Goal: Task Accomplishment & Management: Manage account settings

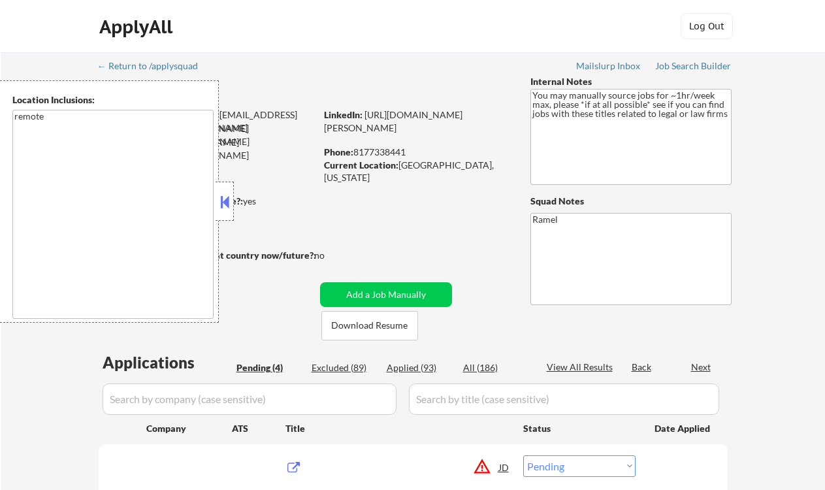
select select ""pending""
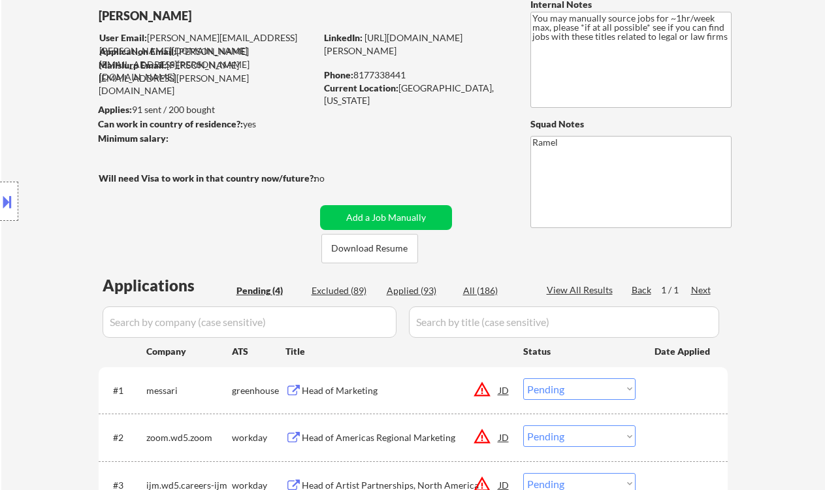
scroll to position [87, 0]
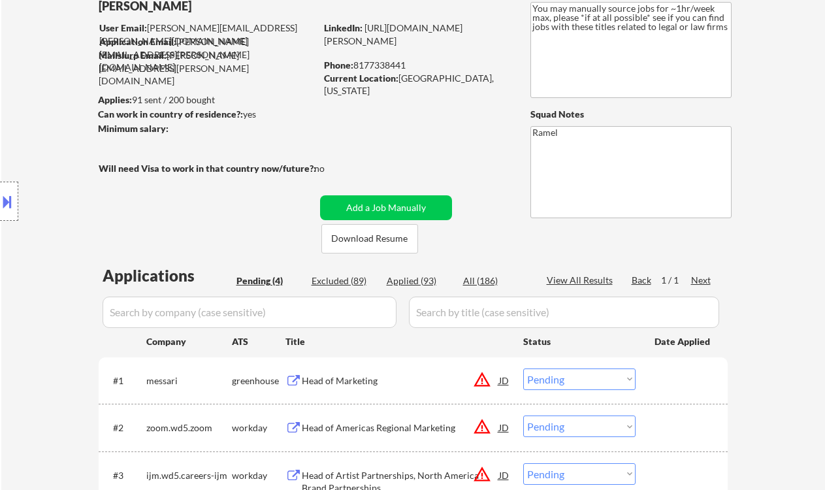
click at [38, 110] on div "Location Inclusions: remote" at bounding box center [117, 201] width 234 height 242
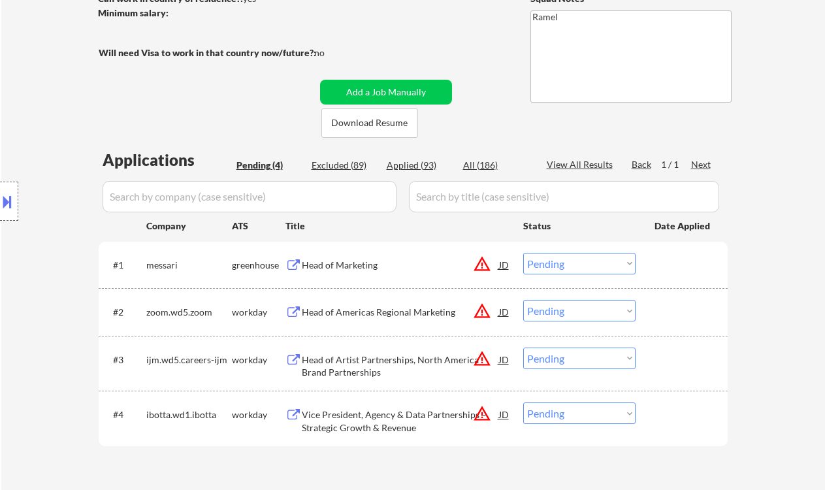
scroll to position [261, 0]
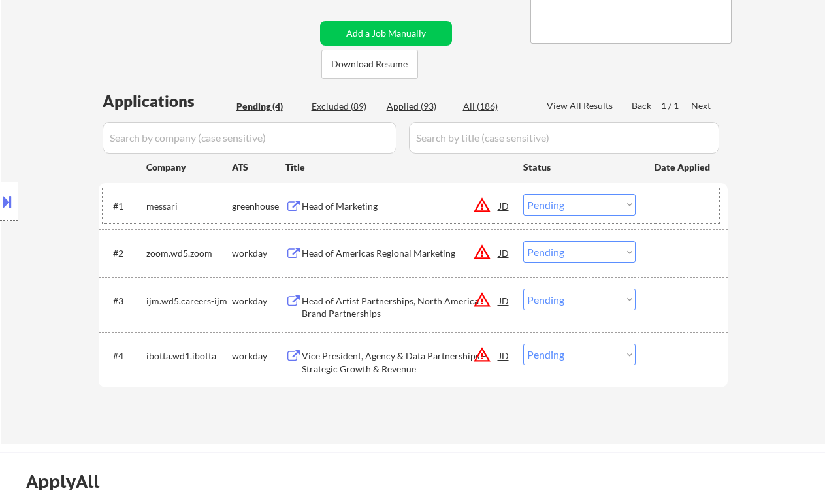
click at [340, 218] on div "#1 messari greenhouse Head of Marketing JD warning_amber Choose an option... Pe…" at bounding box center [411, 205] width 616 height 35
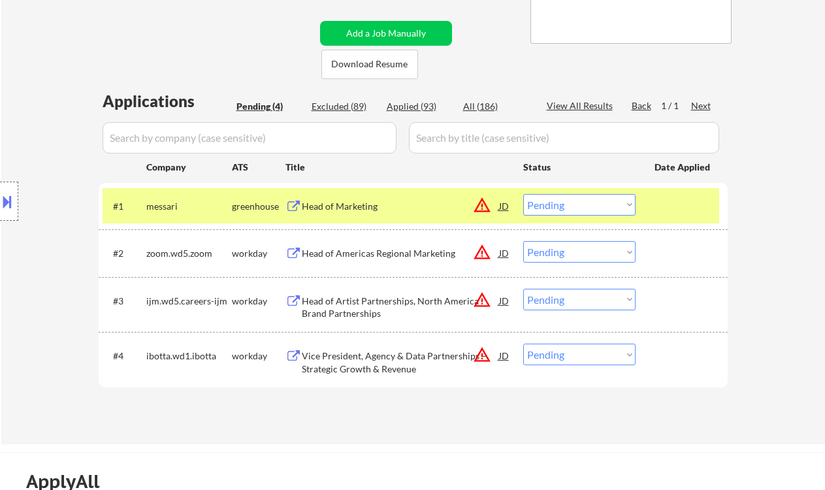
drag, startPoint x: 342, startPoint y: 216, endPoint x: 348, endPoint y: 210, distance: 8.3
click at [343, 216] on div "Head of Marketing" at bounding box center [400, 206] width 197 height 24
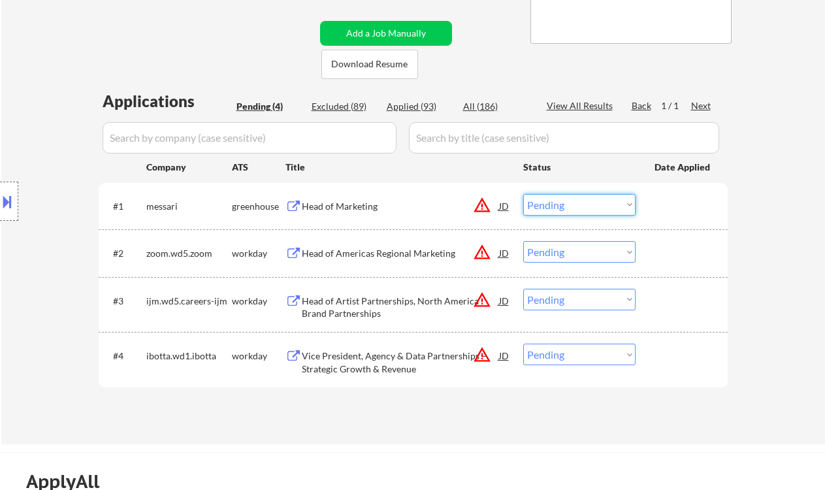
drag, startPoint x: 595, startPoint y: 201, endPoint x: 601, endPoint y: 215, distance: 15.2
click at [595, 201] on select "Choose an option... Pending Applied Excluded (Questions) Excluded (Expired) Exc…" at bounding box center [579, 205] width 112 height 22
click at [523, 194] on select "Choose an option... Pending Applied Excluded (Questions) Excluded (Expired) Exc…" at bounding box center [579, 205] width 112 height 22
click at [422, 255] on div "Head of Americas Regional Marketing" at bounding box center [400, 253] width 197 height 13
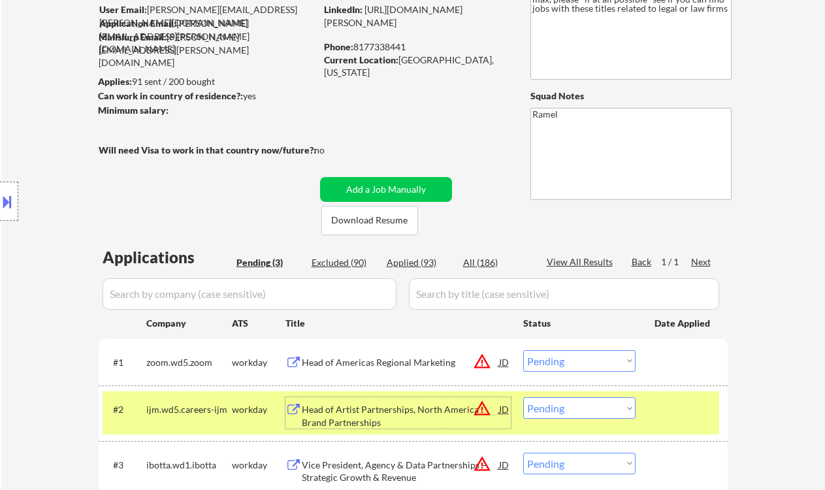
scroll to position [87, 0]
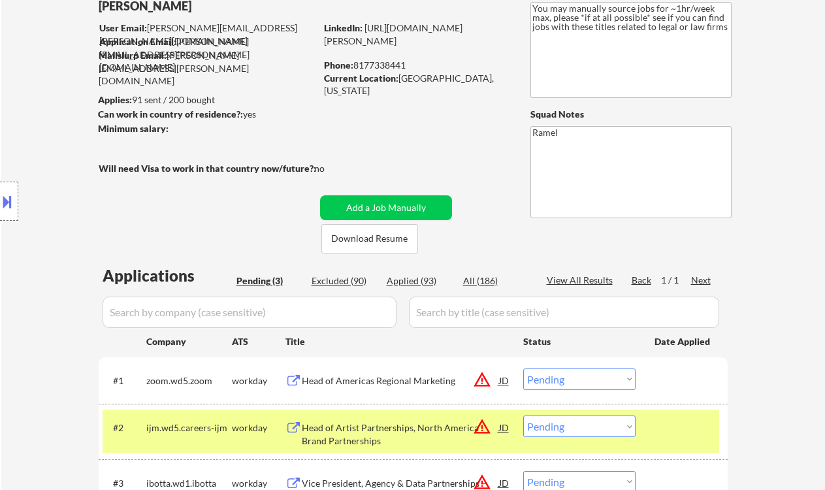
click at [382, 66] on div "Phone: 8177338441" at bounding box center [416, 65] width 185 height 13
copy div "8177338441"
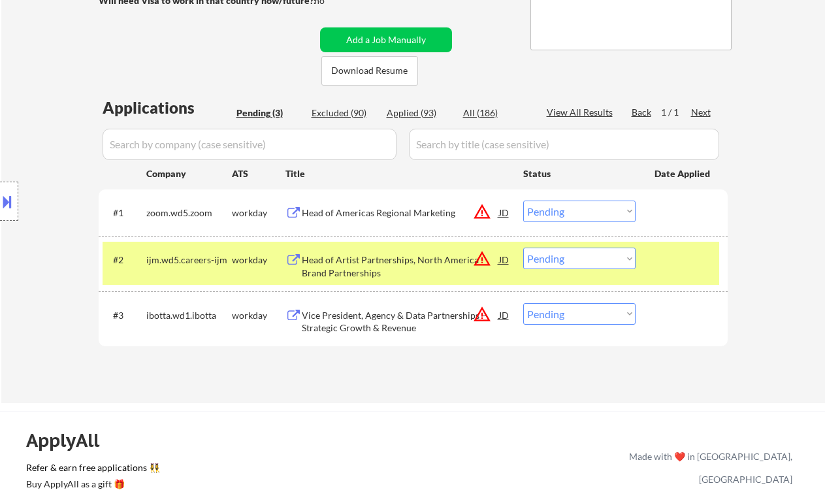
scroll to position [261, 0]
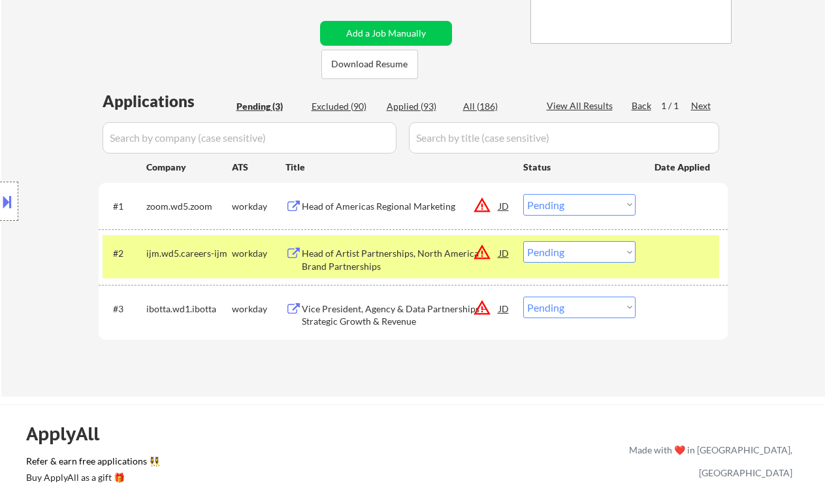
drag, startPoint x: 554, startPoint y: 203, endPoint x: 555, endPoint y: 215, distance: 11.8
click at [554, 203] on select "Choose an option... Pending Applied Excluded (Questions) Excluded (Expired) Exc…" at bounding box center [579, 205] width 112 height 22
click at [523, 194] on select "Choose an option... Pending Applied Excluded (Questions) Excluded (Expired) Exc…" at bounding box center [579, 205] width 112 height 22
click at [400, 251] on div "Head of Artist Partnerships, North America Brand Partnerships" at bounding box center [400, 259] width 197 height 25
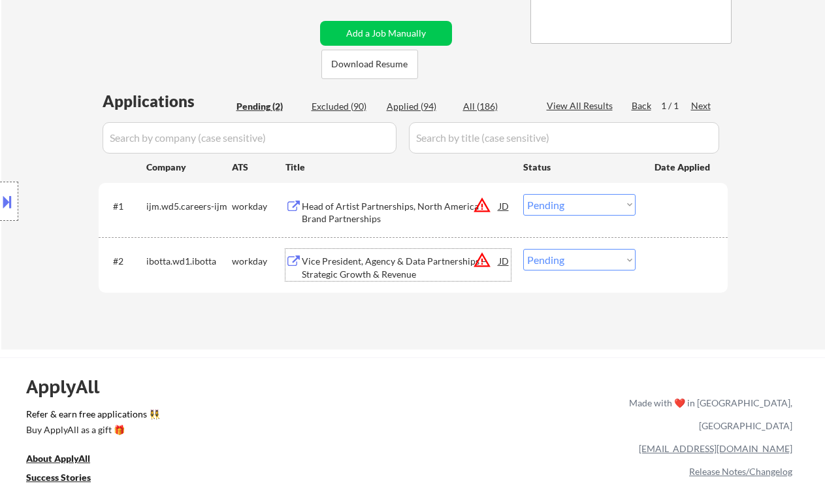
drag, startPoint x: 618, startPoint y: 202, endPoint x: 622, endPoint y: 215, distance: 13.6
click at [618, 202] on select "Choose an option... Pending Applied Excluded (Questions) Excluded (Expired) Exc…" at bounding box center [579, 205] width 112 height 22
click at [523, 194] on select "Choose an option... Pending Applied Excluded (Questions) Excluded (Expired) Exc…" at bounding box center [579, 205] width 112 height 22
click at [417, 275] on div "Vice President, Agency & Data Partnerships – Strategic Growth & Revenue" at bounding box center [400, 267] width 197 height 25
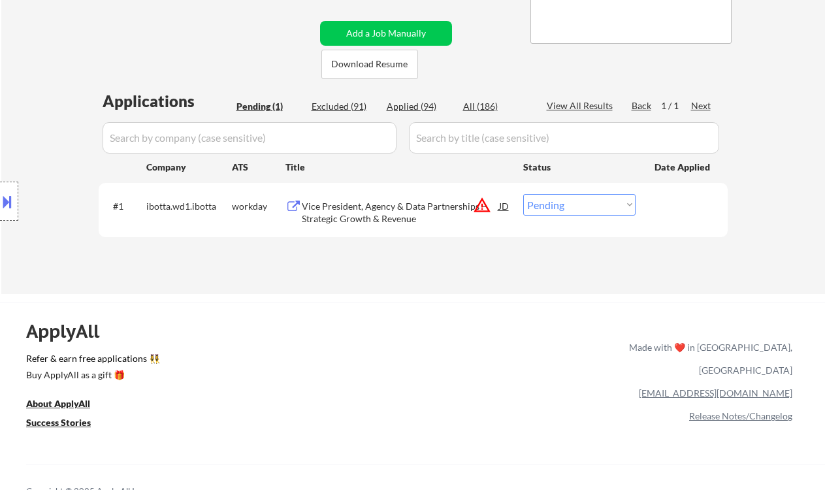
click at [566, 204] on select "Choose an option... Pending Applied Excluded (Questions) Excluded (Expired) Exc…" at bounding box center [579, 205] width 112 height 22
click at [523, 194] on select "Choose an option... Pending Applied Excluded (Questions) Excluded (Expired) Exc…" at bounding box center [579, 205] width 112 height 22
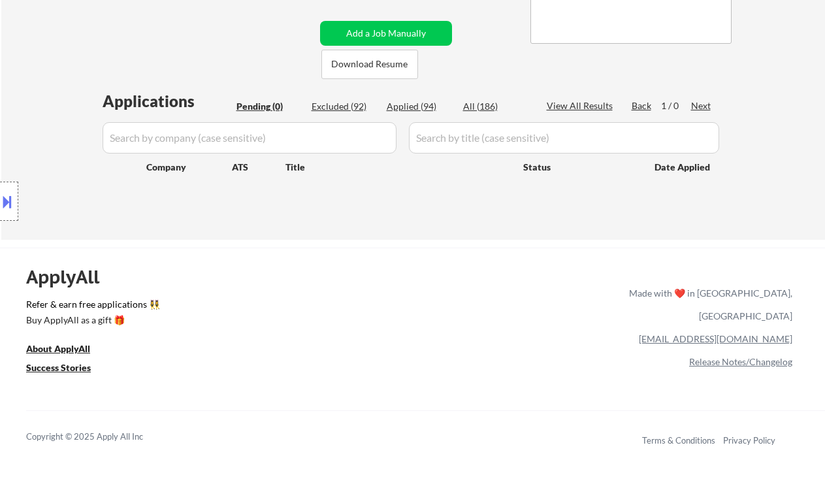
click at [56, 108] on div "Location Inclusions: remote" at bounding box center [117, 201] width 234 height 242
click at [411, 109] on div "Applied (94)" at bounding box center [419, 106] width 65 height 13
select select ""applied""
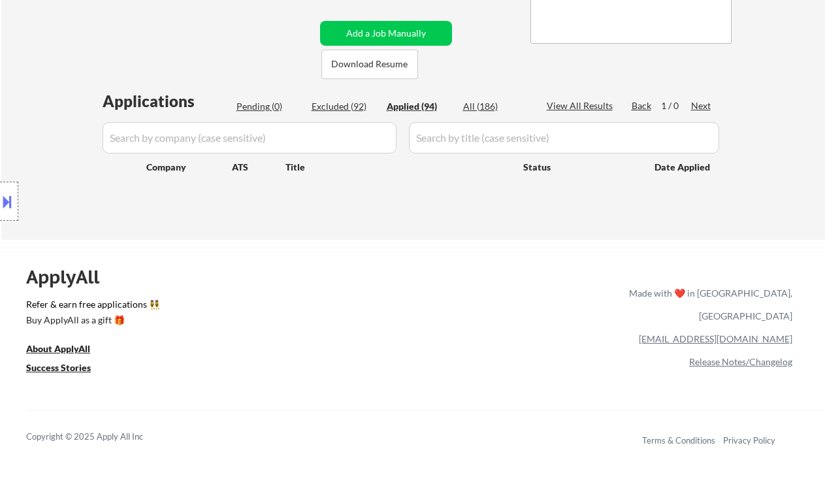
select select ""applied""
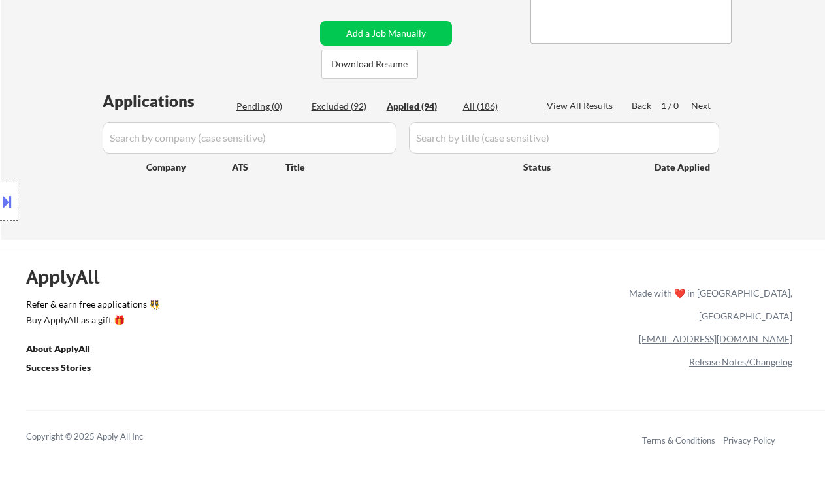
select select ""applied""
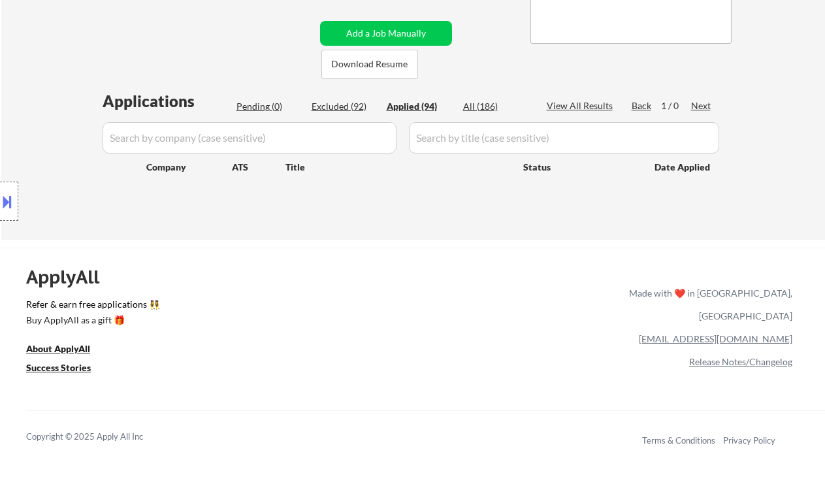
select select ""applied""
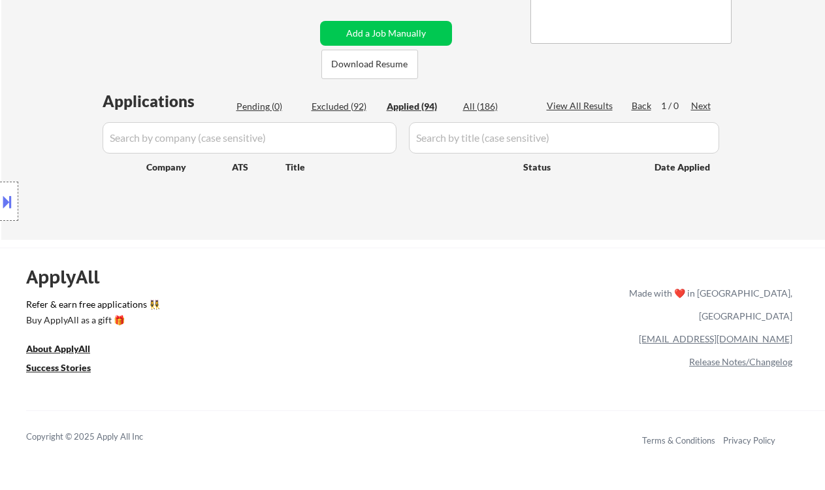
select select ""applied""
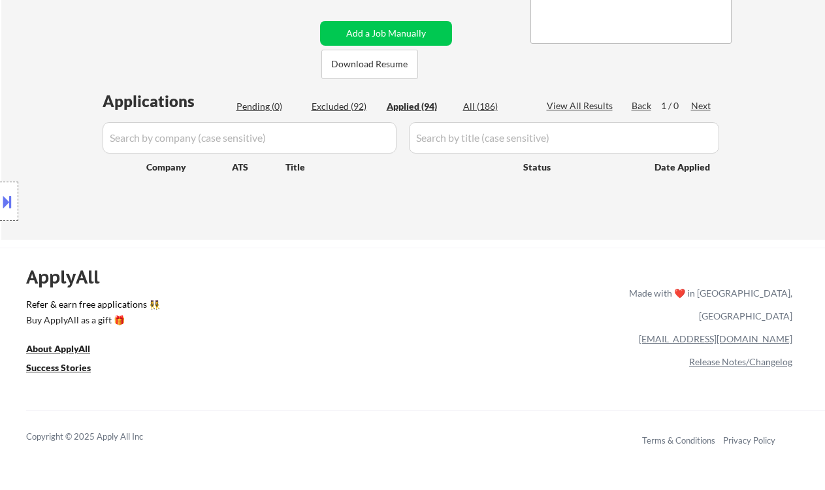
select select ""applied""
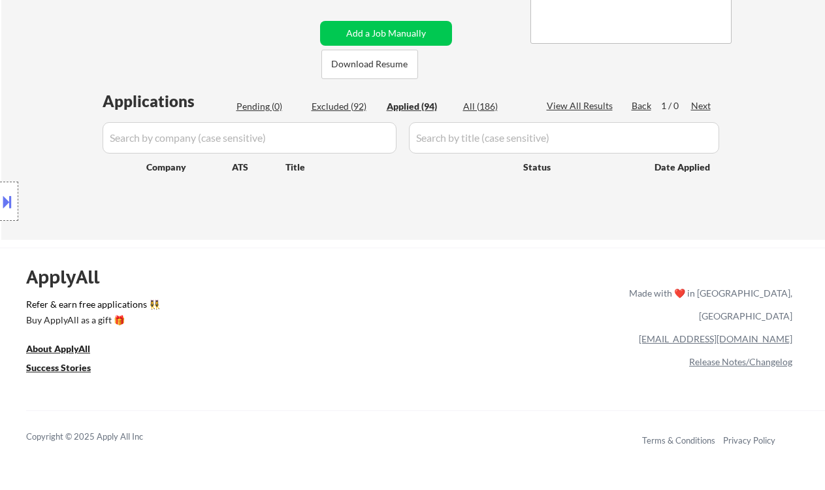
select select ""applied""
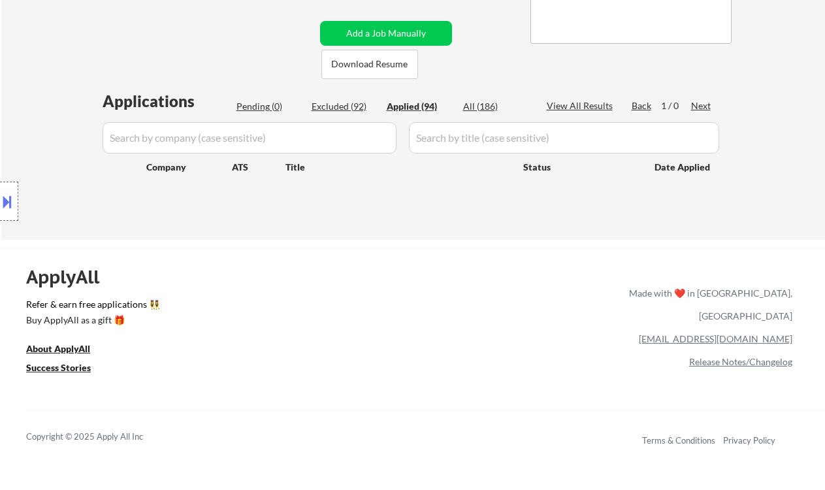
select select ""applied""
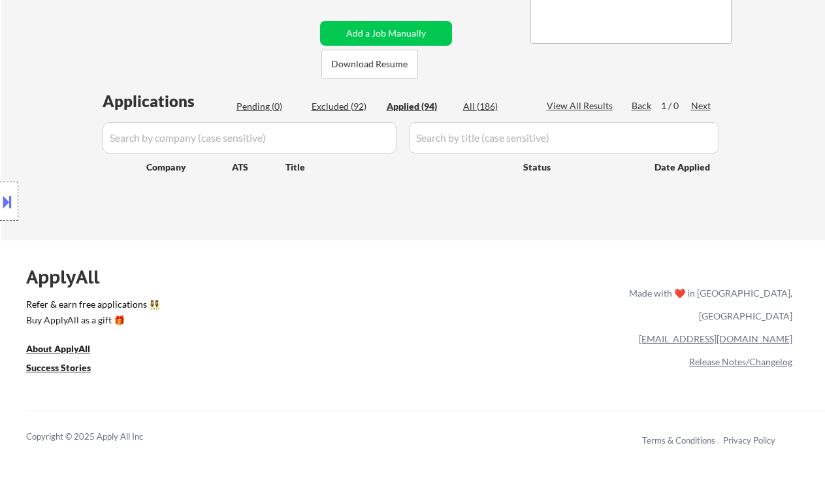
select select ""applied""
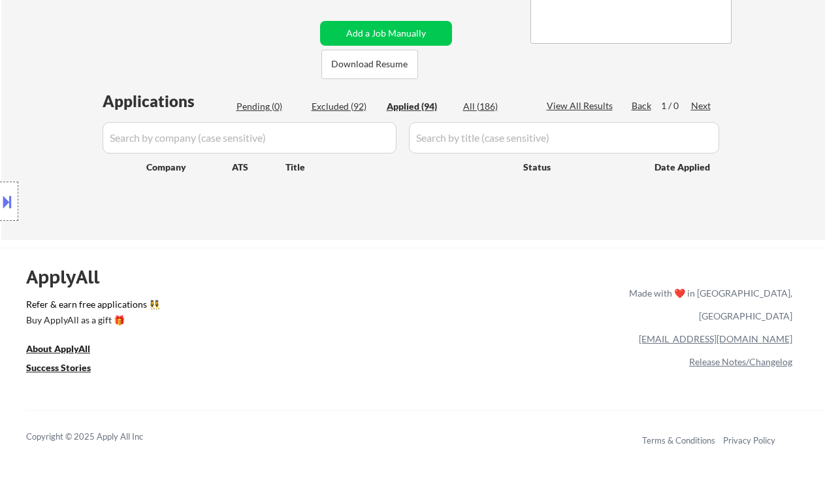
select select ""applied""
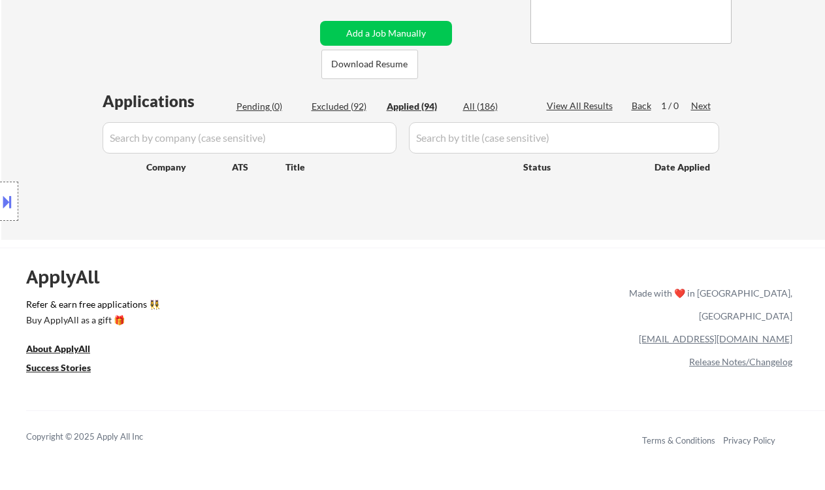
select select ""applied""
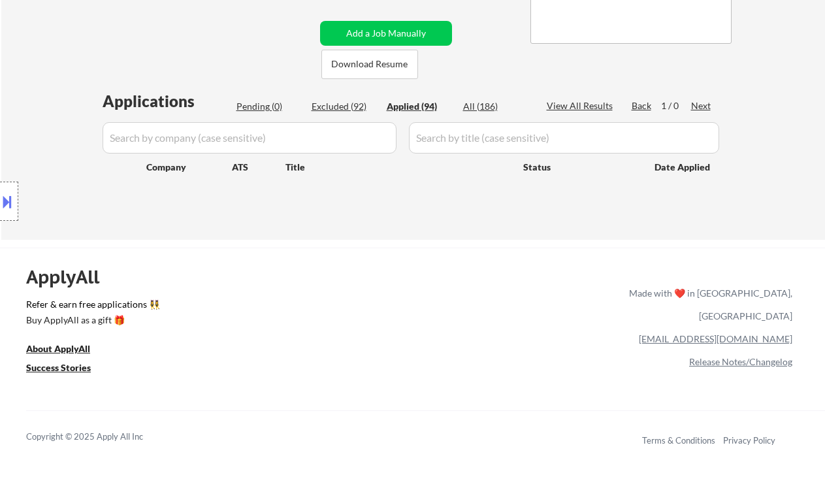
select select ""applied""
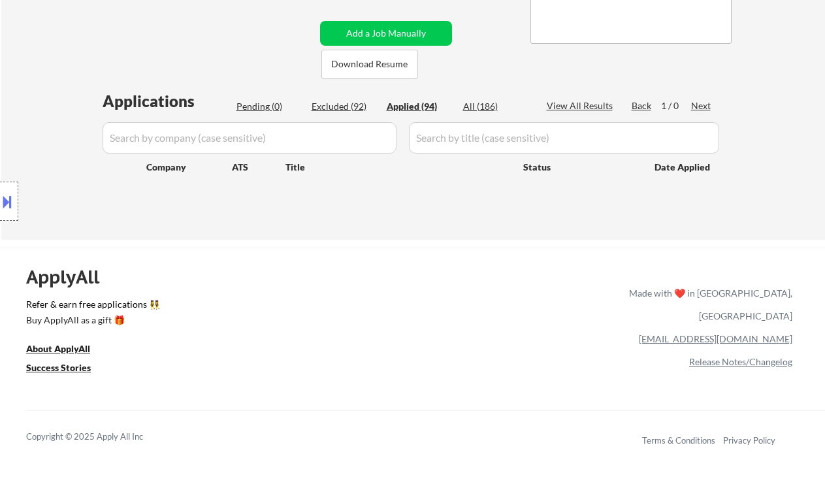
select select ""applied""
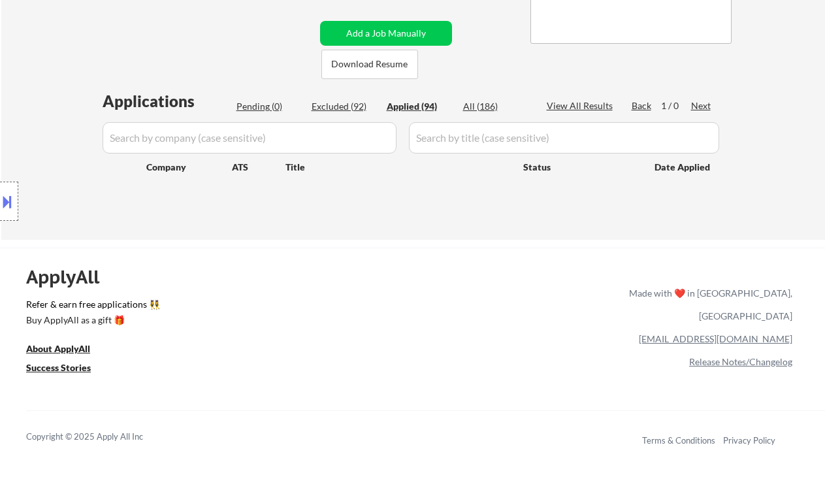
select select ""applied""
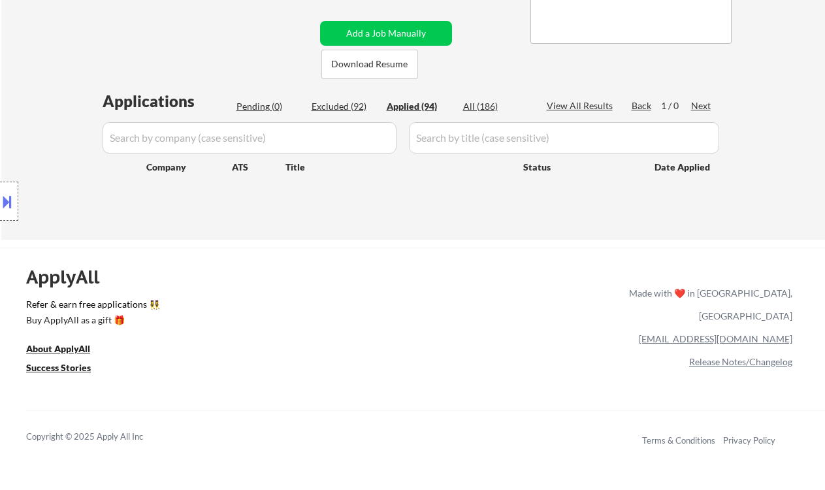
select select ""applied""
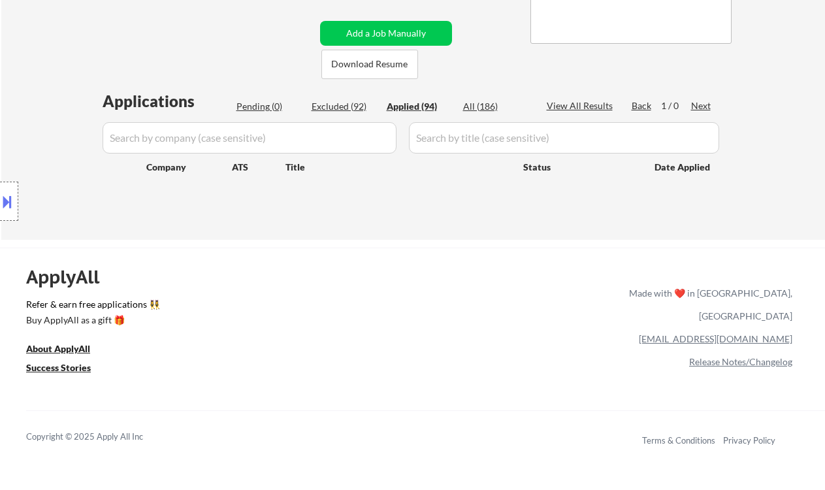
select select ""applied""
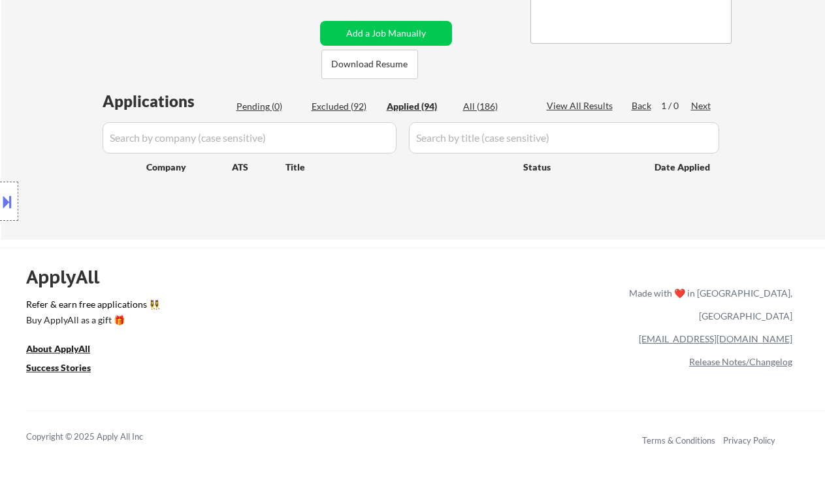
select select ""applied""
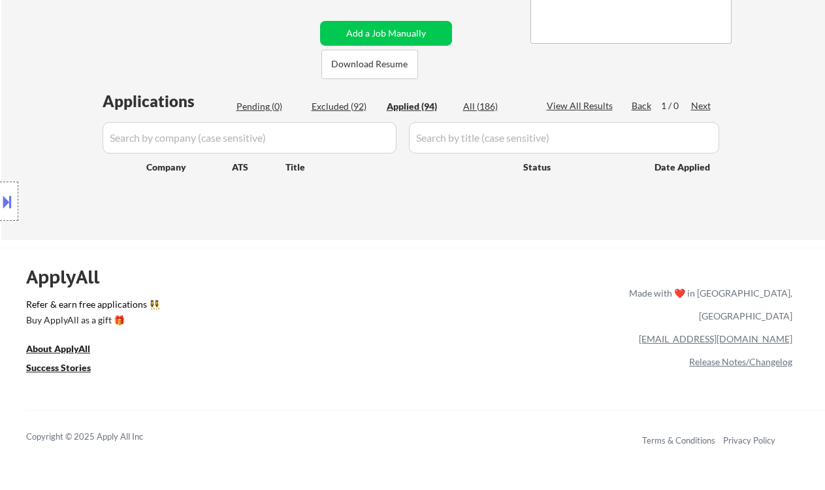
select select ""applied""
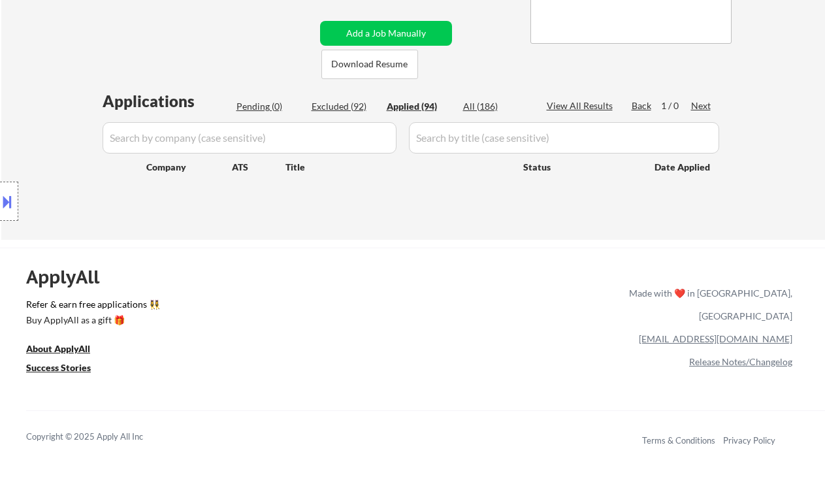
select select ""applied""
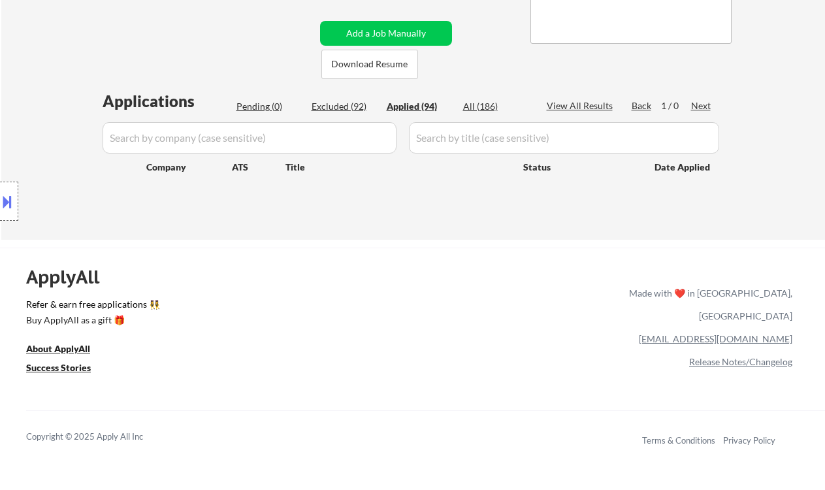
select select ""applied""
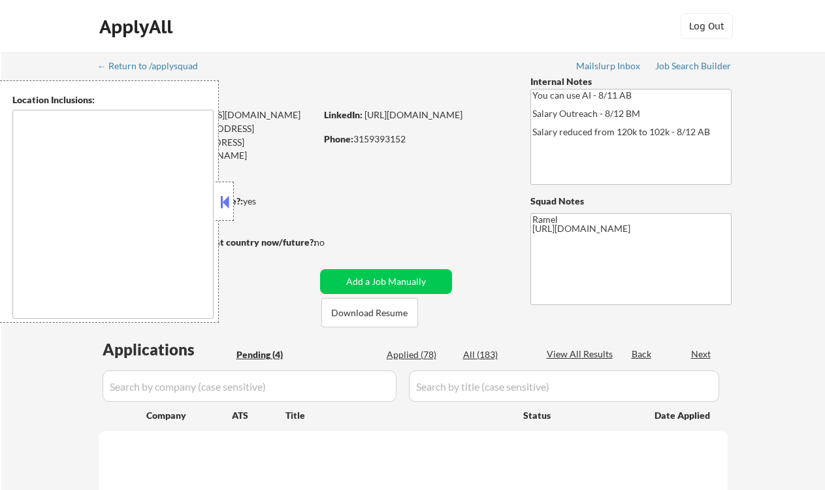
select select ""pending""
type textarea "remote"
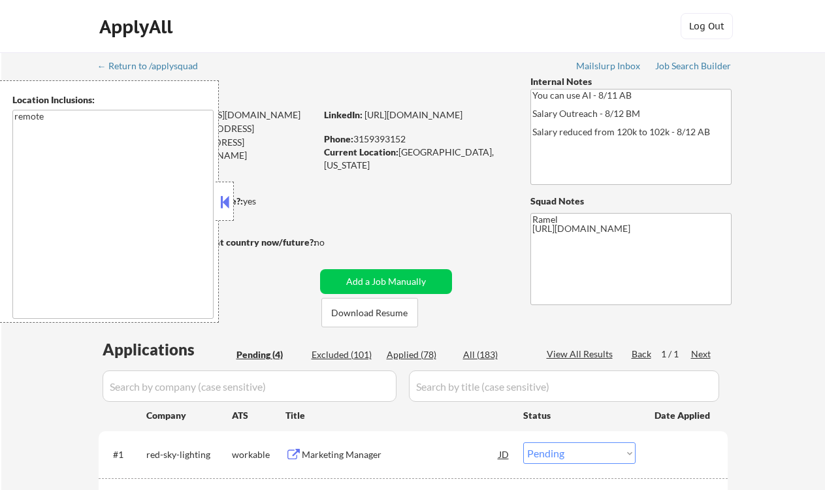
click at [226, 206] on button at bounding box center [224, 202] width 14 height 20
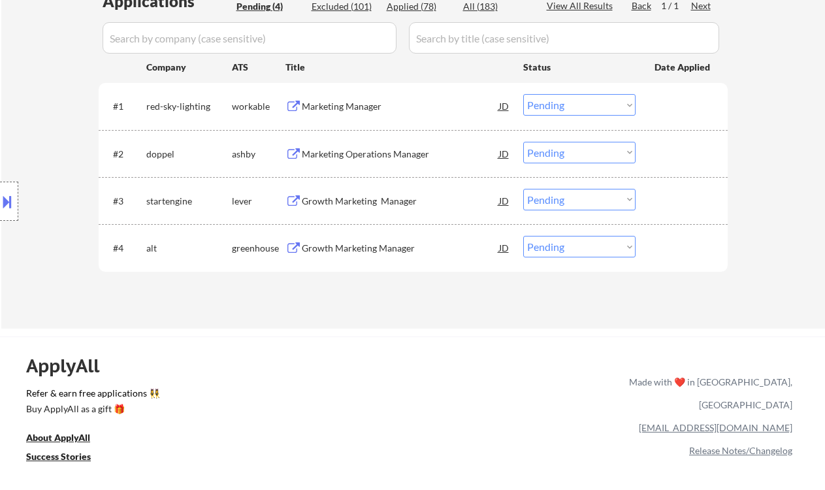
scroll to position [348, 0]
click at [330, 99] on div "Marketing Manager" at bounding box center [400, 106] width 197 height 24
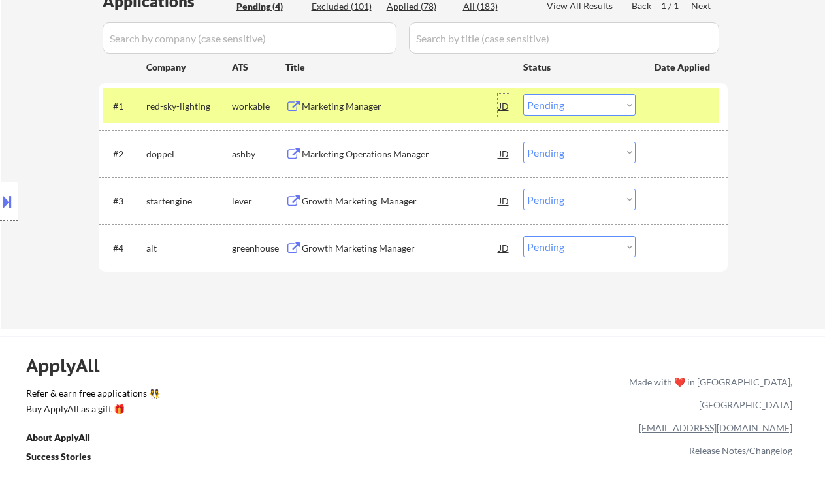
click at [499, 106] on div "JD" at bounding box center [504, 106] width 13 height 24
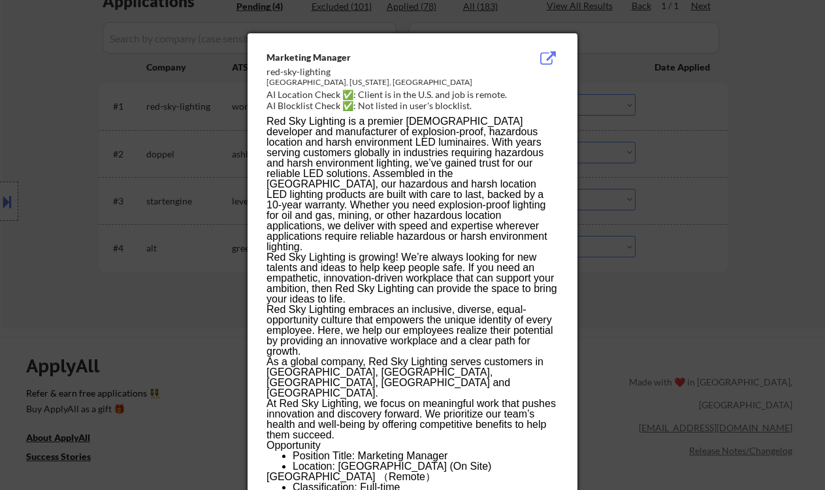
click at [177, 285] on div at bounding box center [412, 245] width 825 height 490
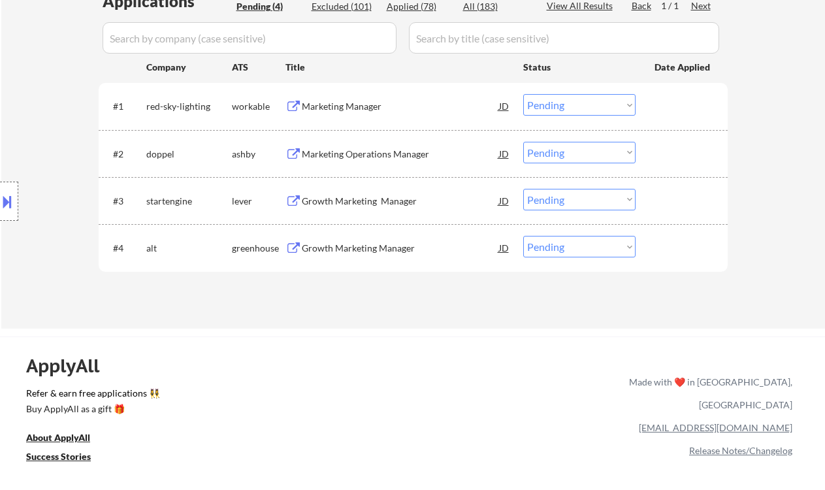
click at [23, 202] on div "Location Inclusions: remote" at bounding box center [117, 201] width 234 height 242
click at [7, 204] on button at bounding box center [7, 202] width 14 height 22
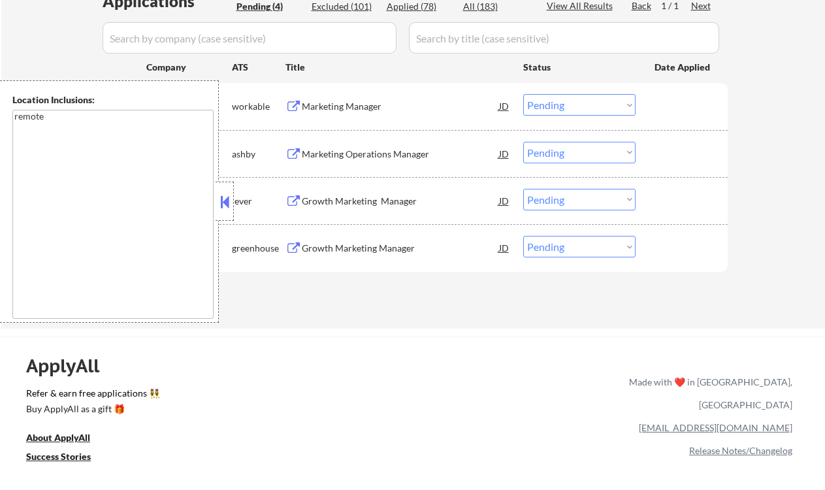
click at [221, 201] on button at bounding box center [224, 202] width 14 height 20
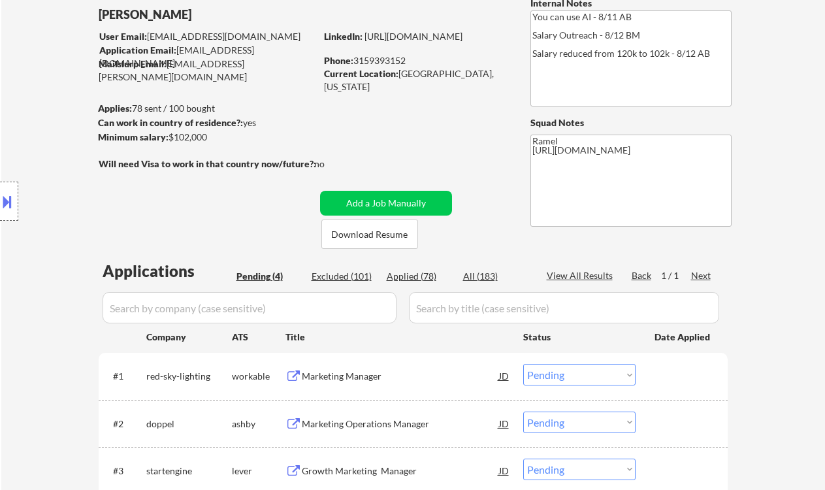
scroll to position [87, 0]
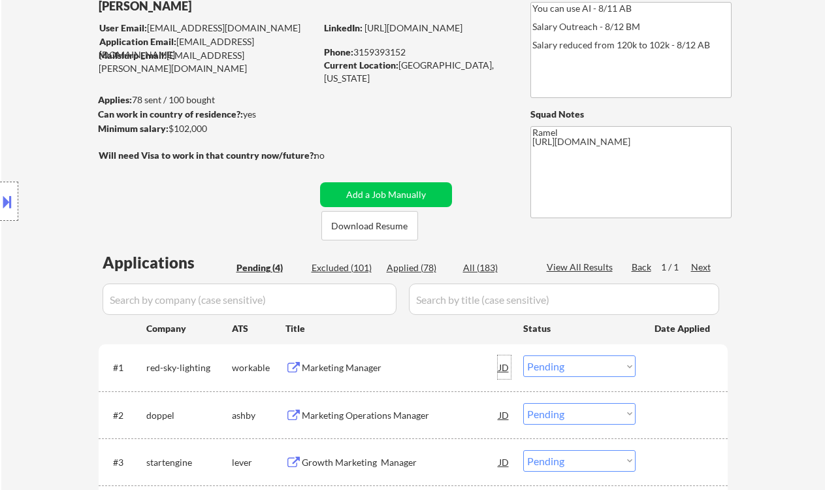
click at [503, 369] on div "JD" at bounding box center [504, 367] width 13 height 24
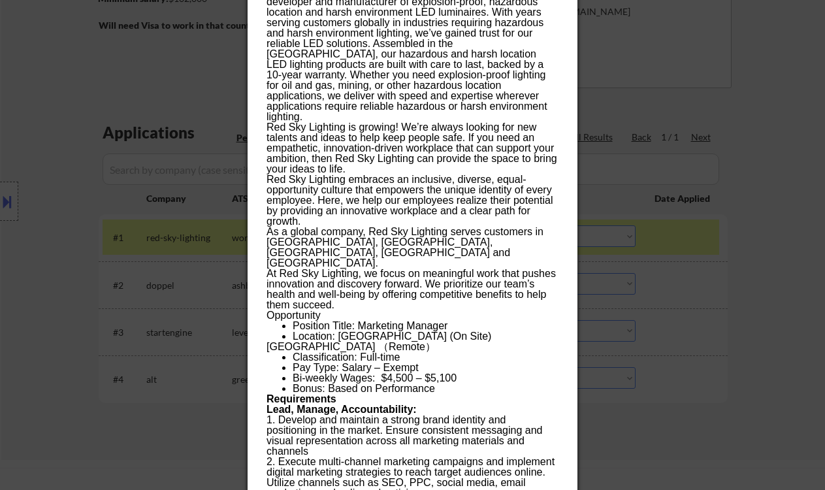
scroll to position [348, 0]
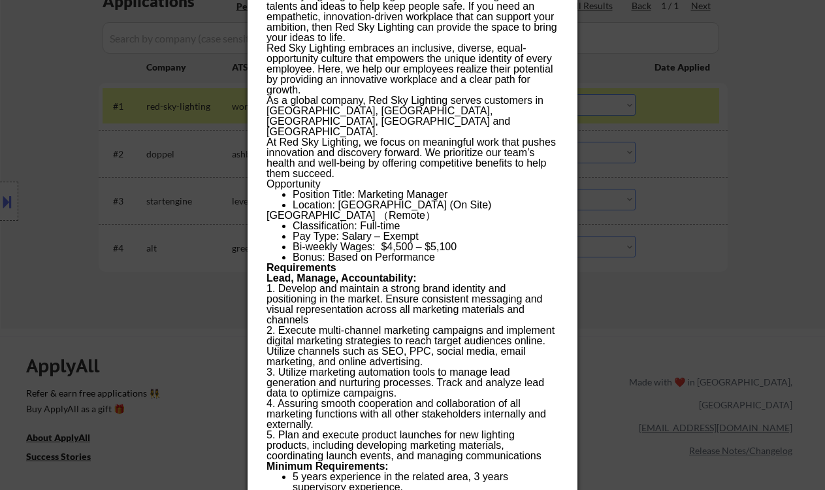
click at [667, 344] on div at bounding box center [412, 245] width 825 height 490
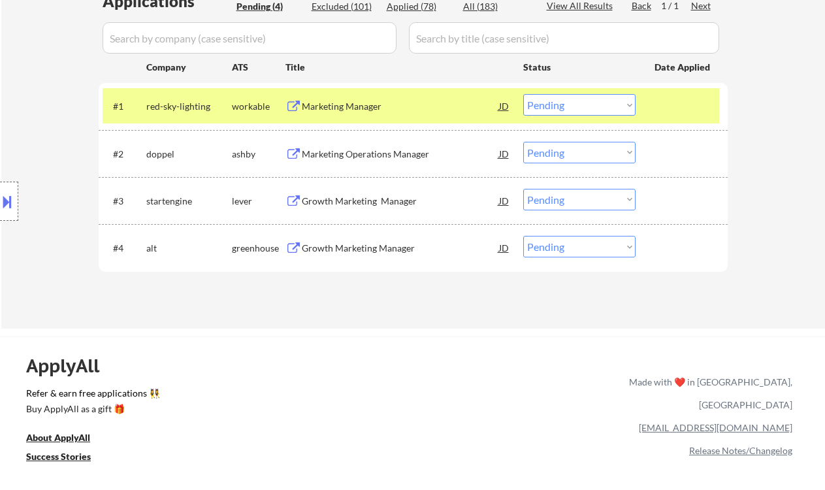
click at [348, 244] on div "Growth Marketing Manager" at bounding box center [400, 248] width 197 height 13
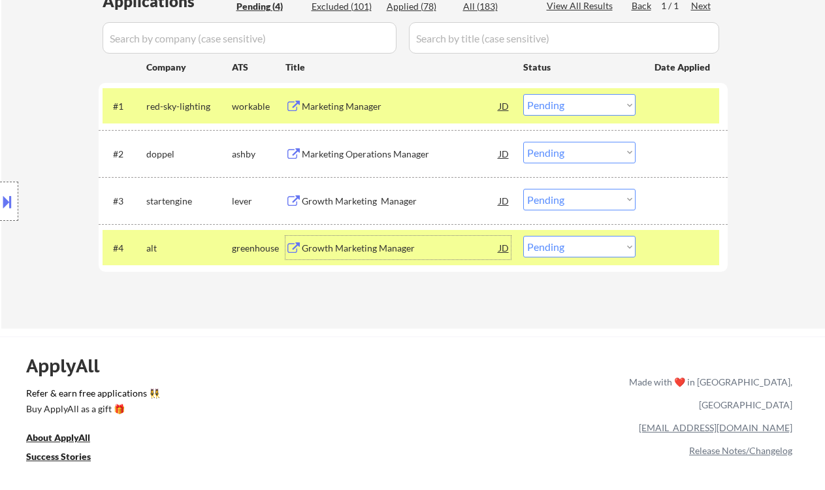
click at [567, 253] on select "Choose an option... Pending Applied Excluded (Questions) Excluded (Expired) Exc…" at bounding box center [579, 247] width 112 height 22
select select ""applied""
click at [523, 236] on select "Choose an option... Pending Applied Excluded (Questions) Excluded (Expired) Exc…" at bounding box center [579, 247] width 112 height 22
click at [383, 201] on div "Growth Marketing Manager" at bounding box center [400, 201] width 197 height 13
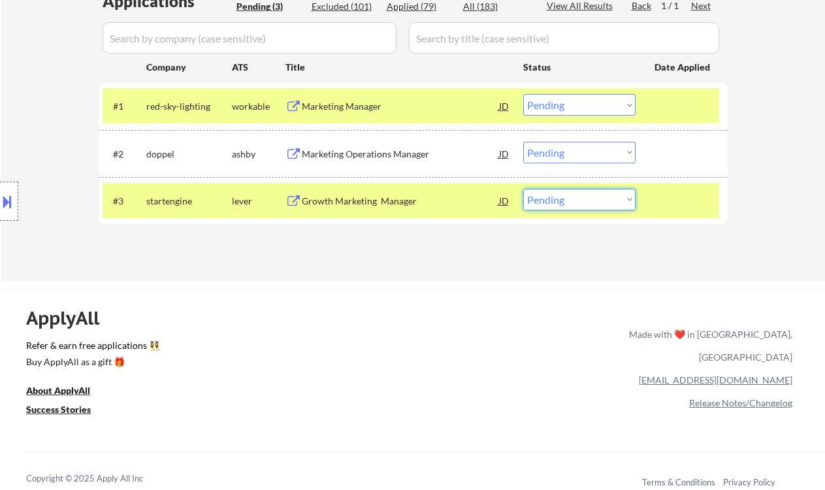
click at [611, 204] on select "Choose an option... Pending Applied Excluded (Questions) Excluded (Expired) Exc…" at bounding box center [579, 200] width 112 height 22
select select ""applied""
click at [523, 189] on select "Choose an option... Pending Applied Excluded (Questions) Excluded (Expired) Exc…" at bounding box center [579, 200] width 112 height 22
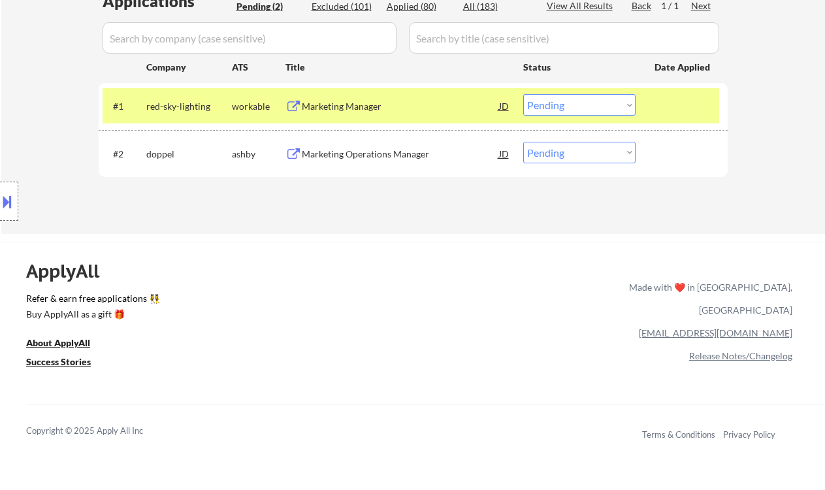
drag, startPoint x: 35, startPoint y: 52, endPoint x: 54, endPoint y: 42, distance: 21.6
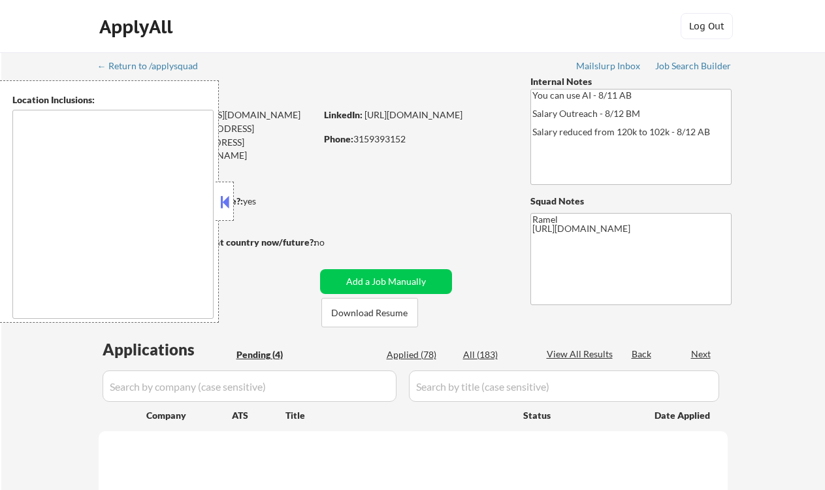
select select ""pending""
type textarea "remote"
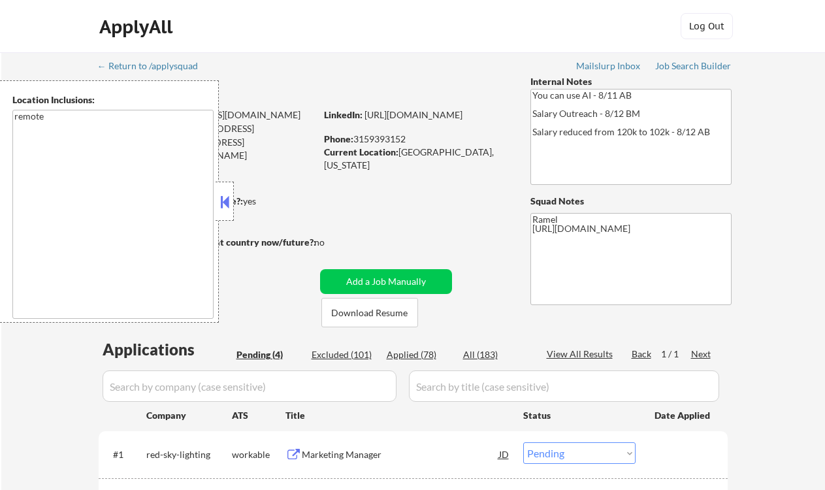
drag, startPoint x: 220, startPoint y: 207, endPoint x: 237, endPoint y: 191, distance: 23.1
click at [222, 206] on button at bounding box center [224, 202] width 14 height 20
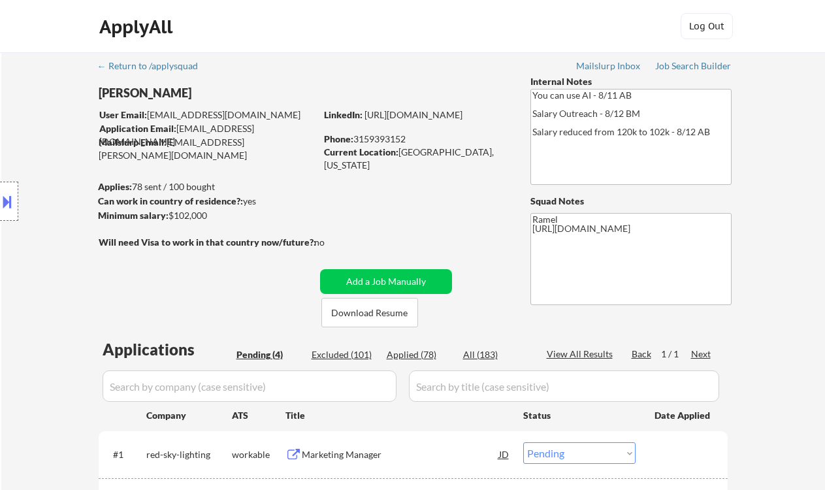
scroll to position [87, 0]
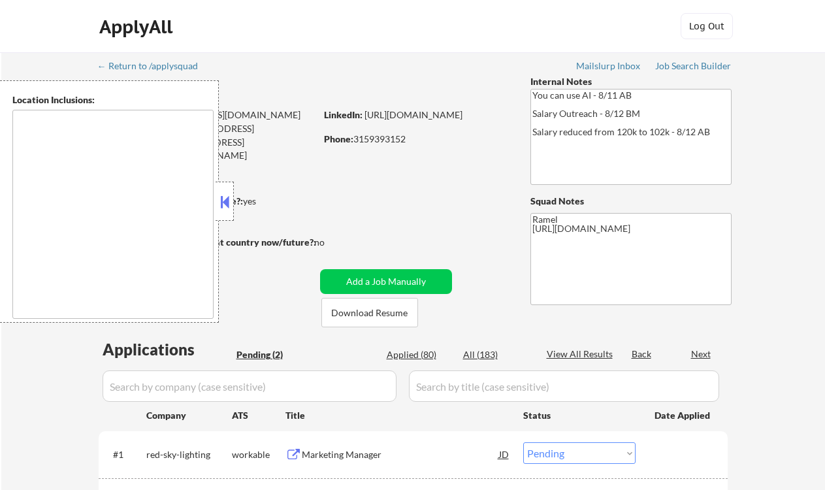
select select ""pending""
type textarea "remote"
drag, startPoint x: 229, startPoint y: 206, endPoint x: 276, endPoint y: 208, distance: 46.4
click at [229, 206] on button at bounding box center [224, 202] width 14 height 20
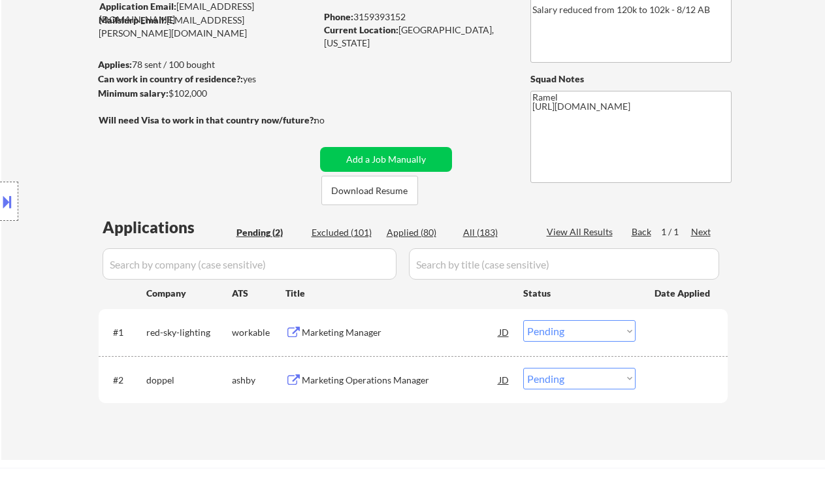
scroll to position [174, 0]
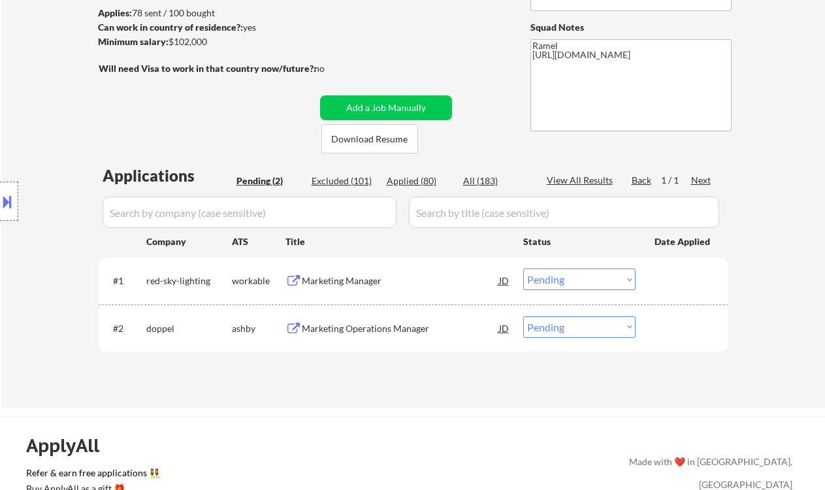
click at [340, 279] on div "Marketing Manager" at bounding box center [400, 280] width 197 height 13
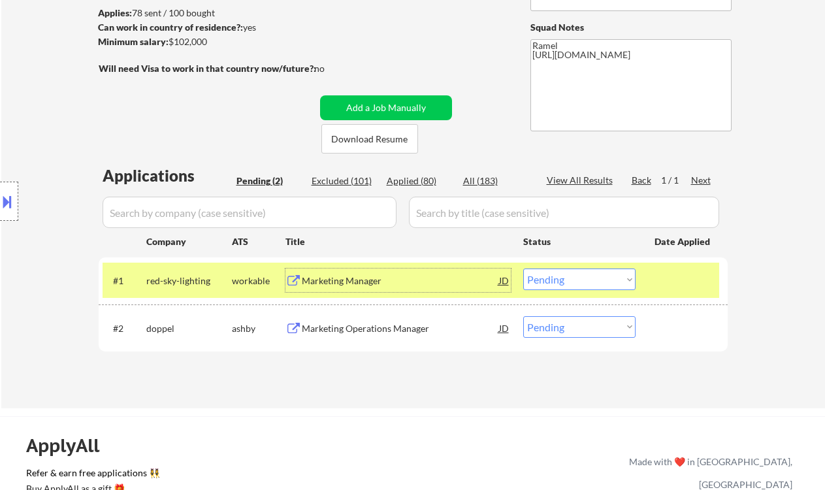
drag, startPoint x: 560, startPoint y: 270, endPoint x: 564, endPoint y: 288, distance: 18.1
click at [560, 270] on select "Choose an option... Pending Applied Excluded (Questions) Excluded (Expired) Exc…" at bounding box center [579, 279] width 112 height 22
click at [523, 268] on select "Choose an option... Pending Applied Excluded (Questions) Excluded (Expired) Exc…" at bounding box center [579, 279] width 112 height 22
click at [395, 330] on div "Marketing Operations Manager" at bounding box center [400, 328] width 197 height 13
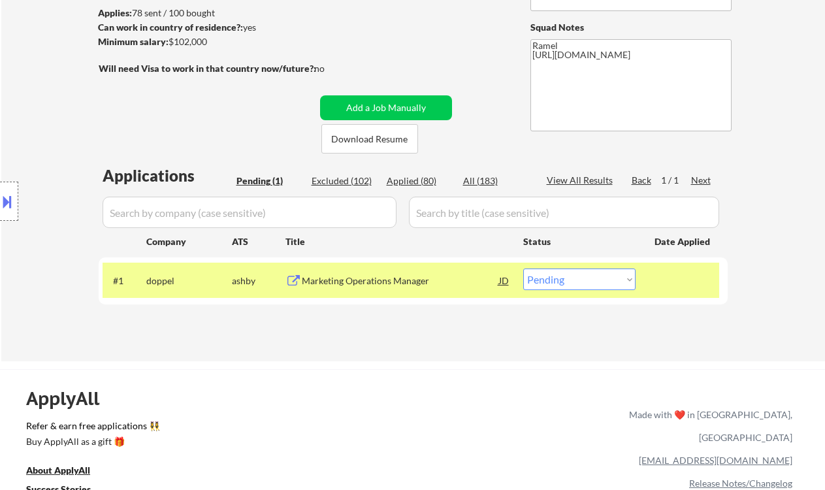
click at [558, 280] on select "Choose an option... Pending Applied Excluded (Questions) Excluded (Expired) Exc…" at bounding box center [579, 279] width 112 height 22
select select ""applied""
click at [523, 268] on select "Choose an option... Pending Applied Excluded (Questions) Excluded (Expired) Exc…" at bounding box center [579, 279] width 112 height 22
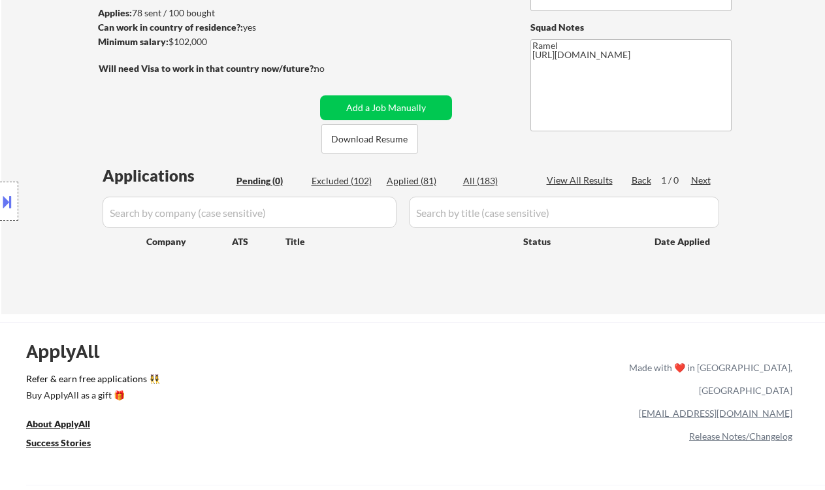
click at [407, 187] on div "Applied (81)" at bounding box center [419, 180] width 65 height 13
select select ""applied""
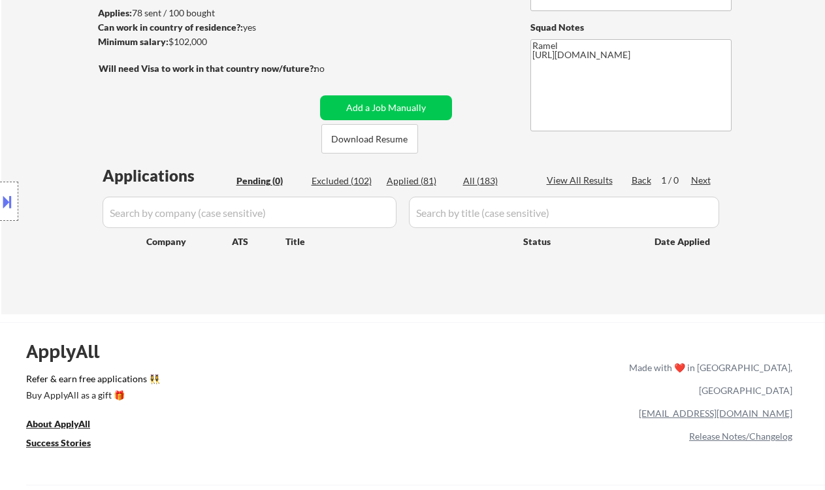
select select ""applied""
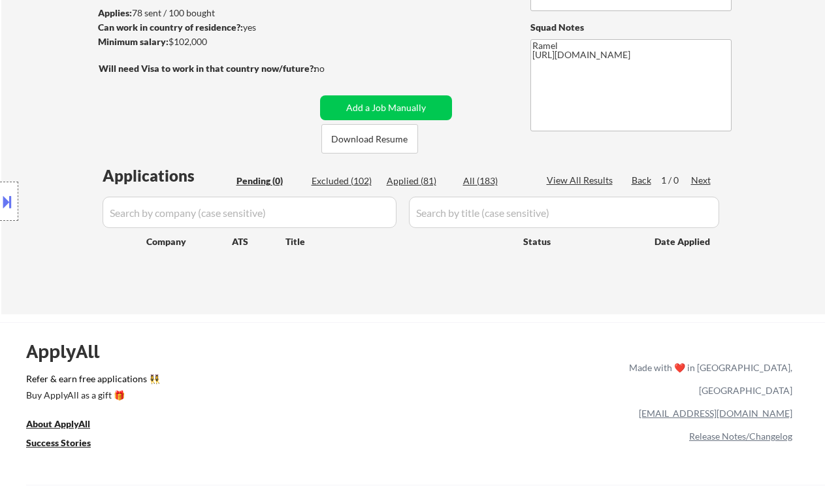
select select ""applied""
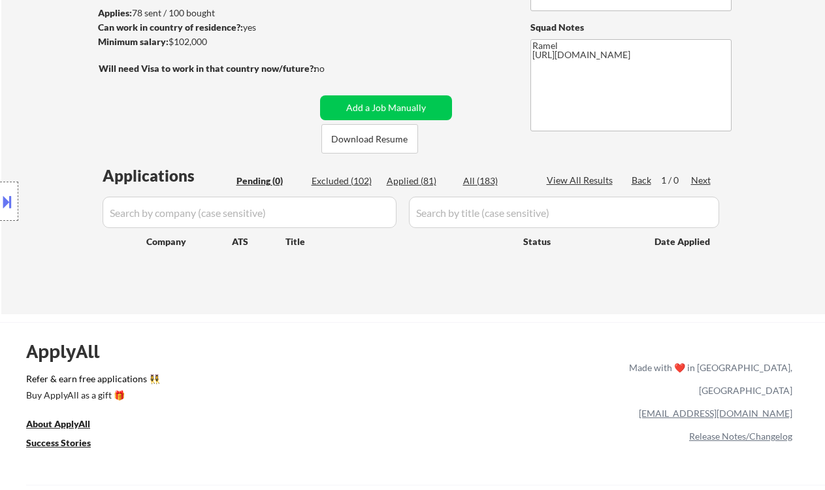
select select ""applied""
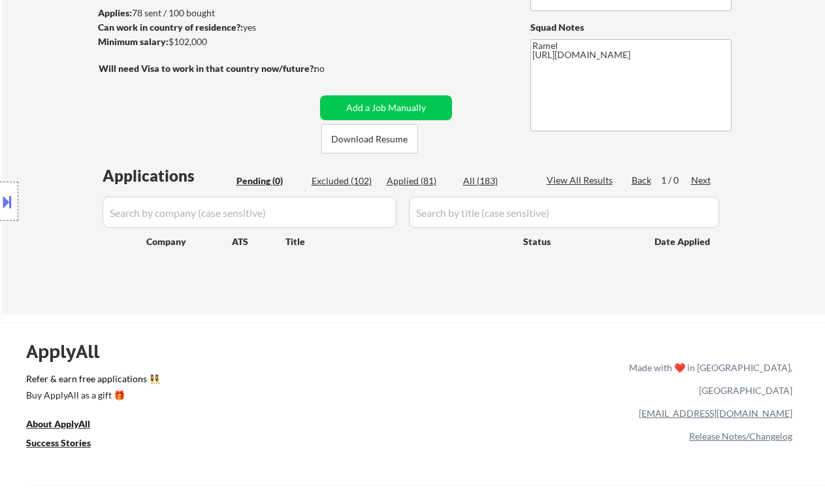
select select ""applied""
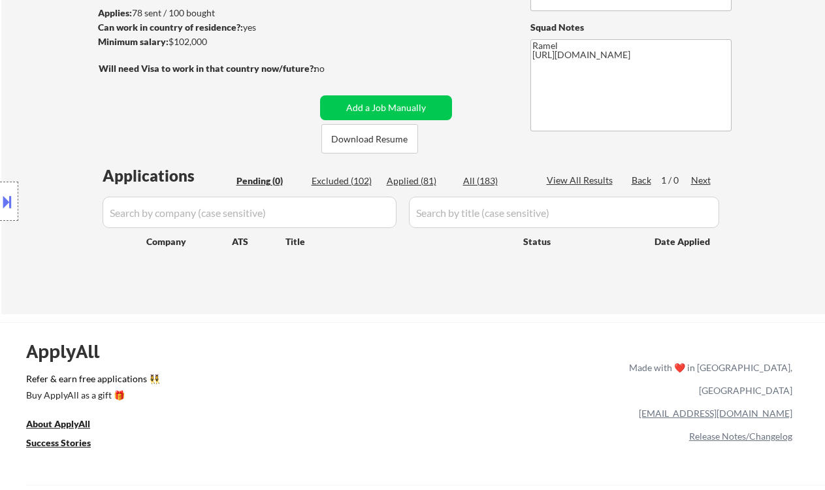
select select ""applied""
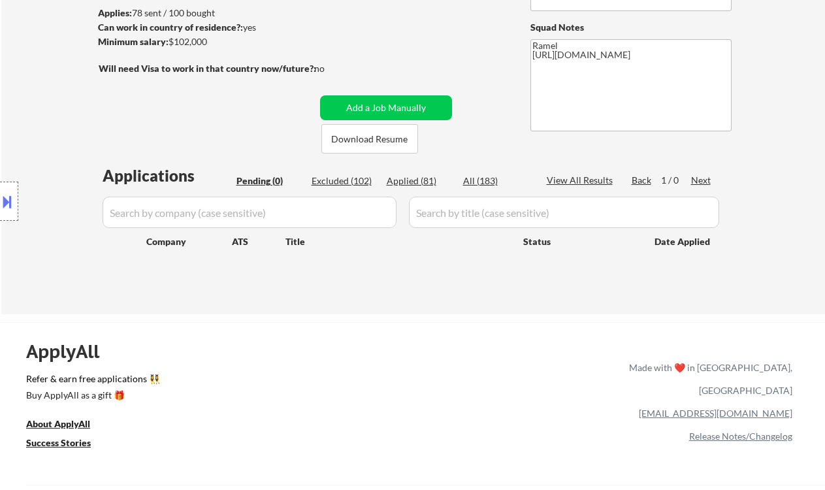
select select ""applied""
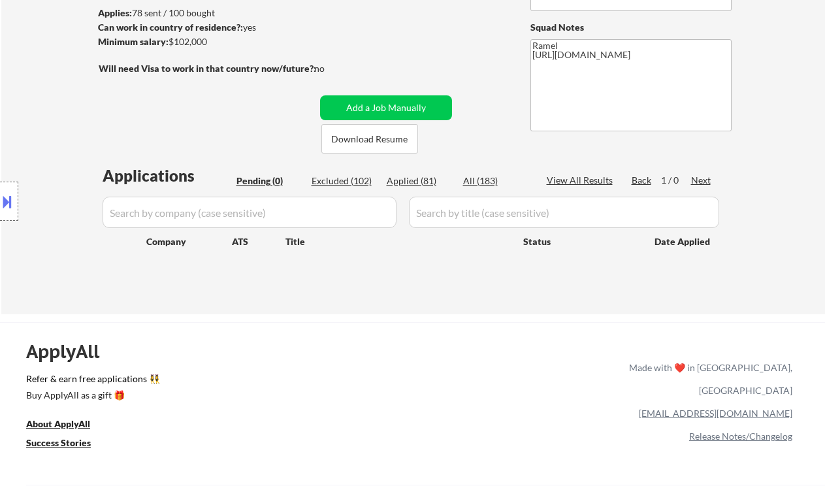
select select ""applied""
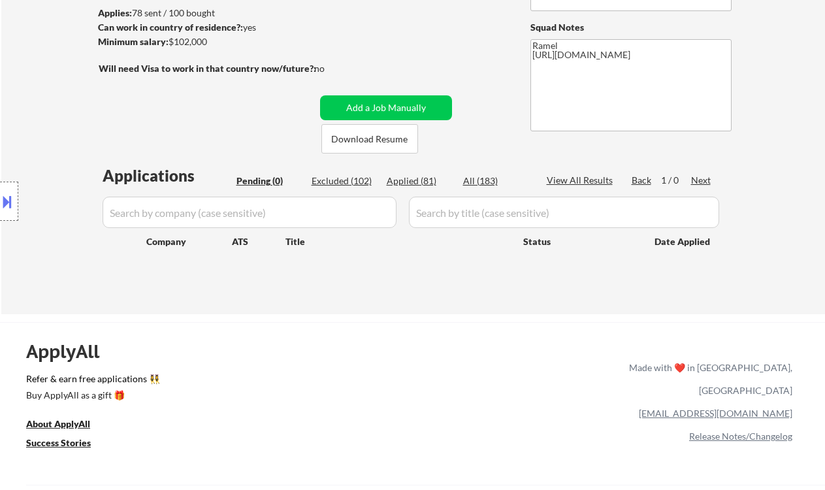
select select ""applied""
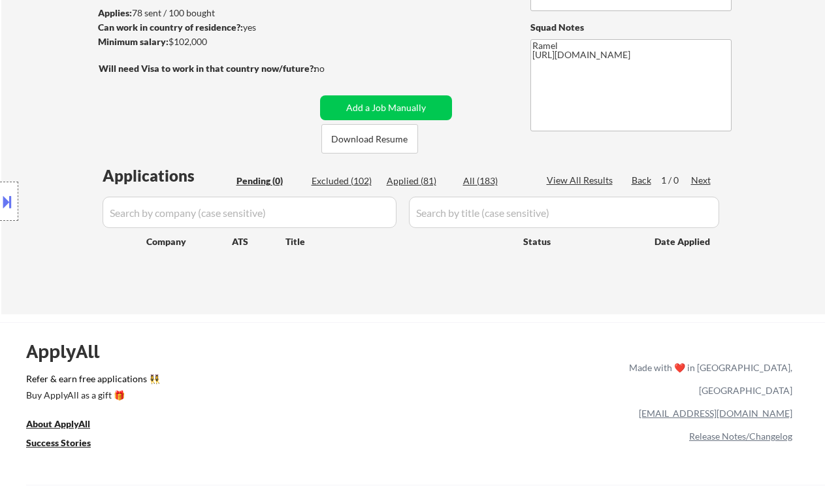
select select ""applied""
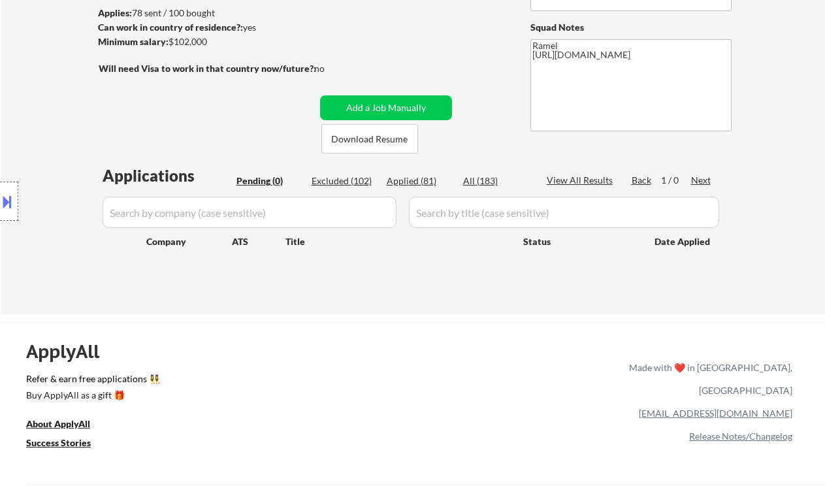
select select ""applied""
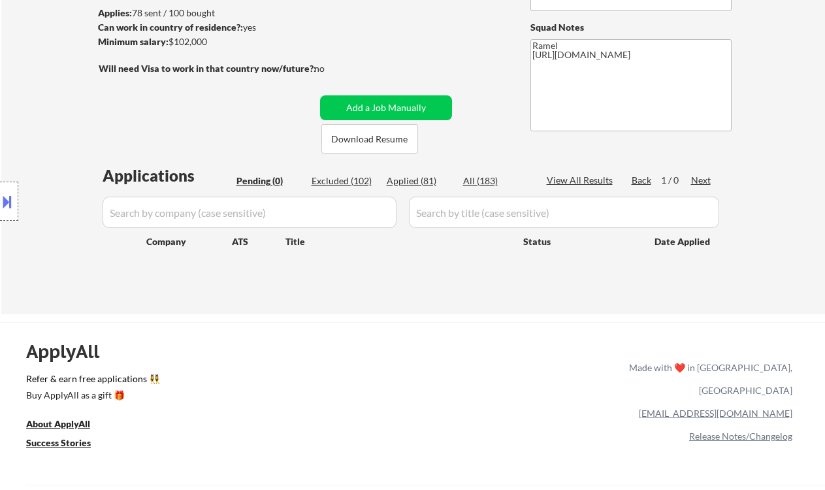
select select ""applied""
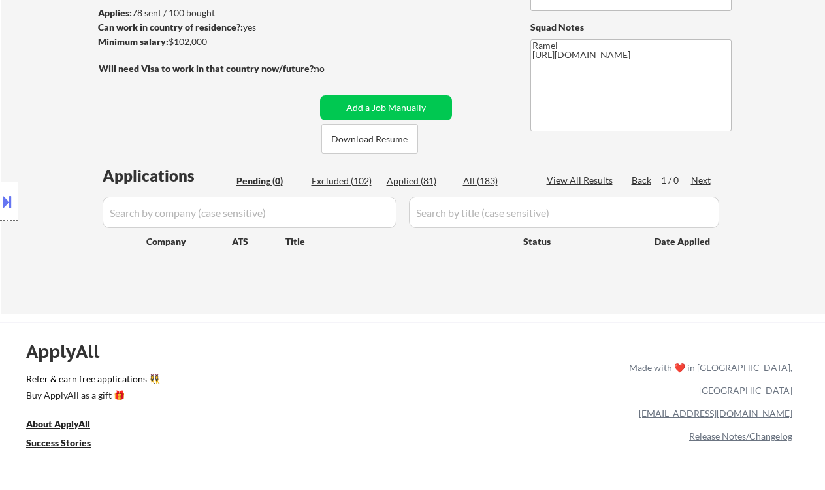
select select ""applied""
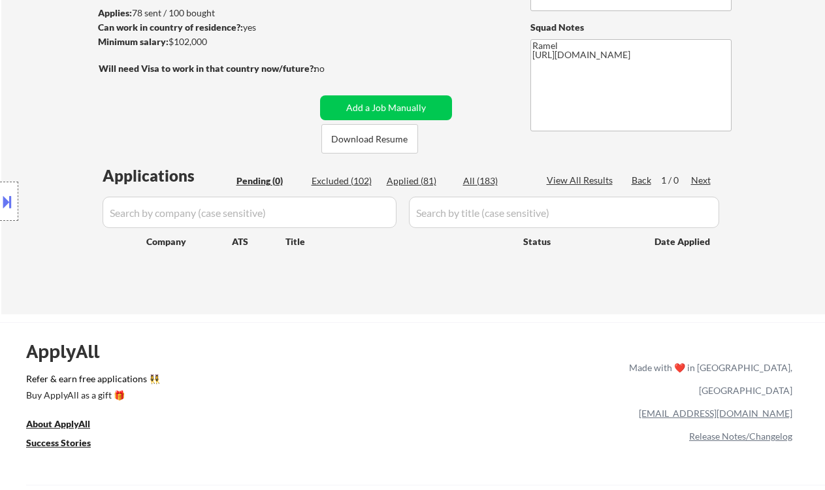
select select ""applied""
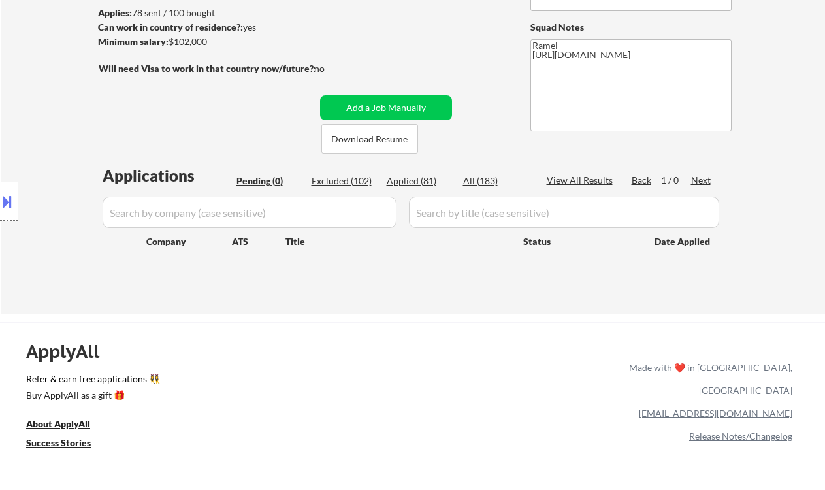
select select ""applied""
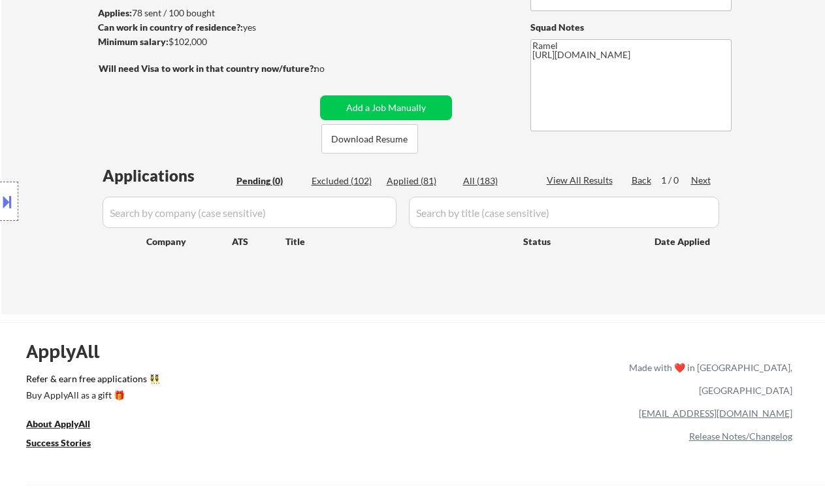
select select ""applied""
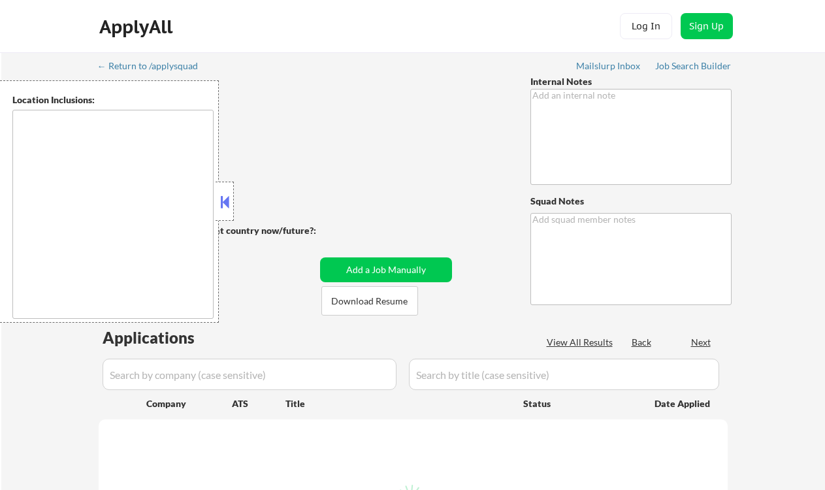
type textarea "You can use AI - 8/11 AB Salary Outreach - 8/12 BM Salary reduced from 120k to …"
type textarea "Ramel [URL][DOMAIN_NAME]"
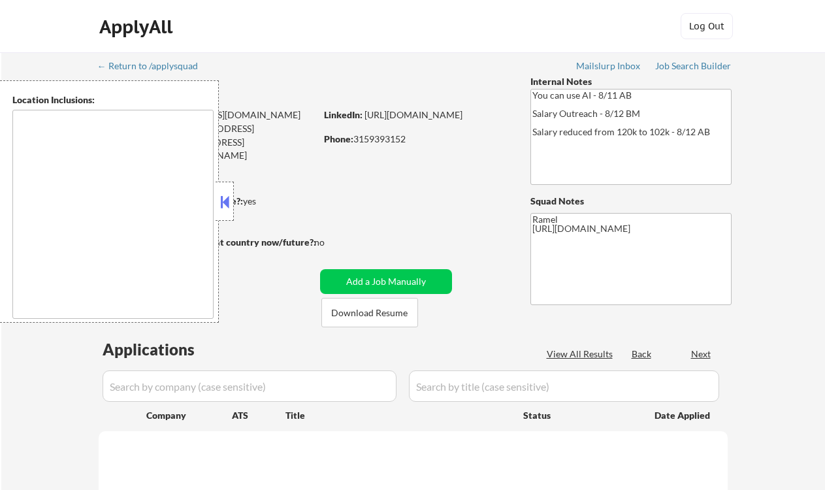
select select ""pending""
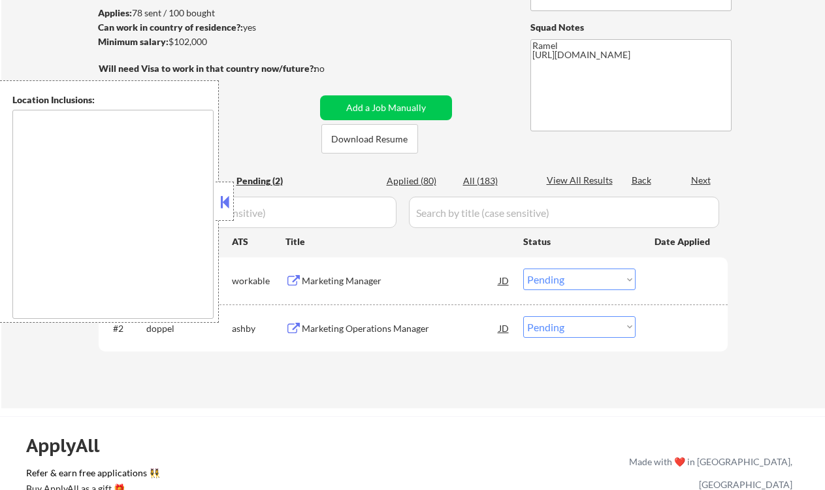
type textarea "remote"
click at [404, 182] on div "Applied (80)" at bounding box center [419, 180] width 65 height 13
select select ""applied""
click at [221, 202] on button at bounding box center [224, 202] width 14 height 20
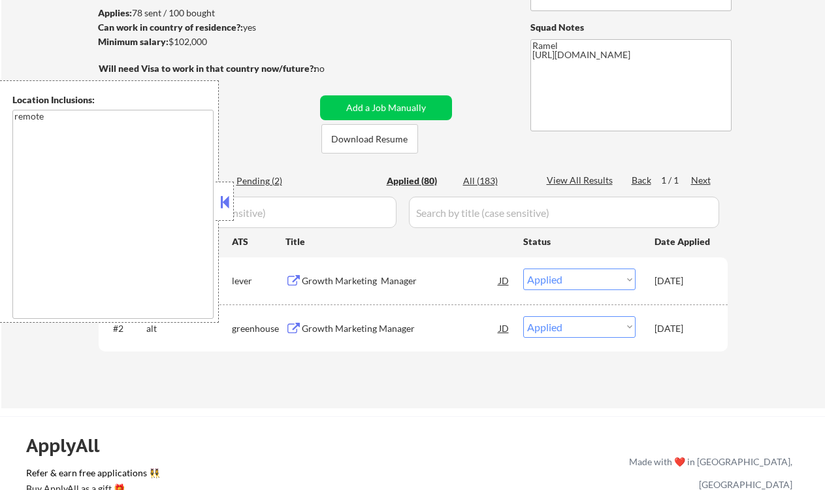
select select ""applied""
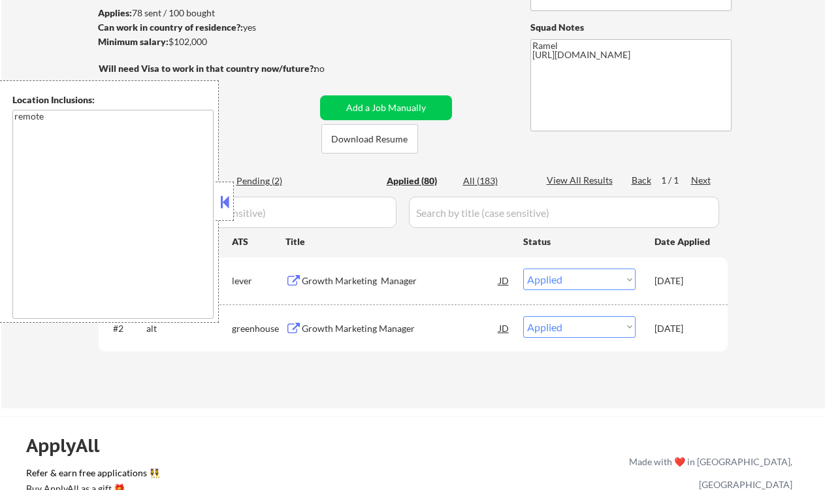
select select ""applied""
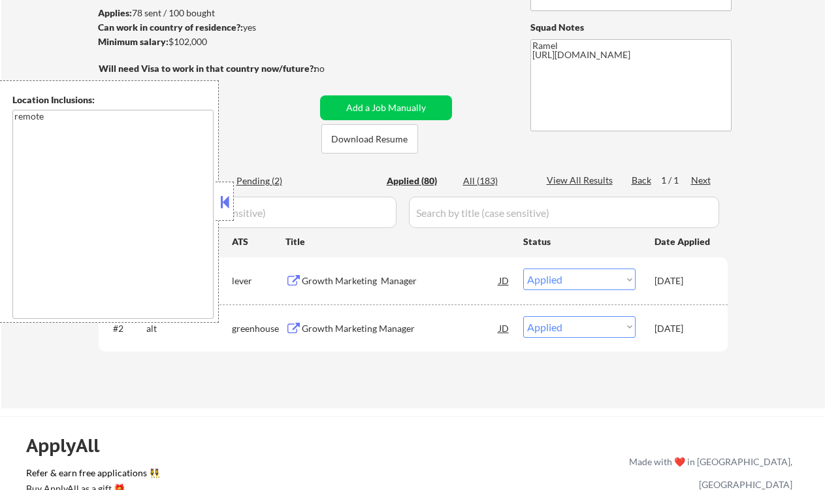
select select ""applied""
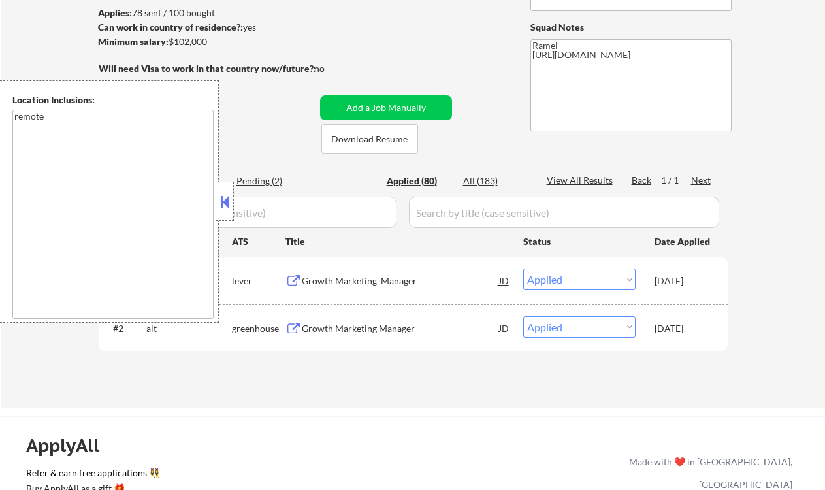
select select ""applied""
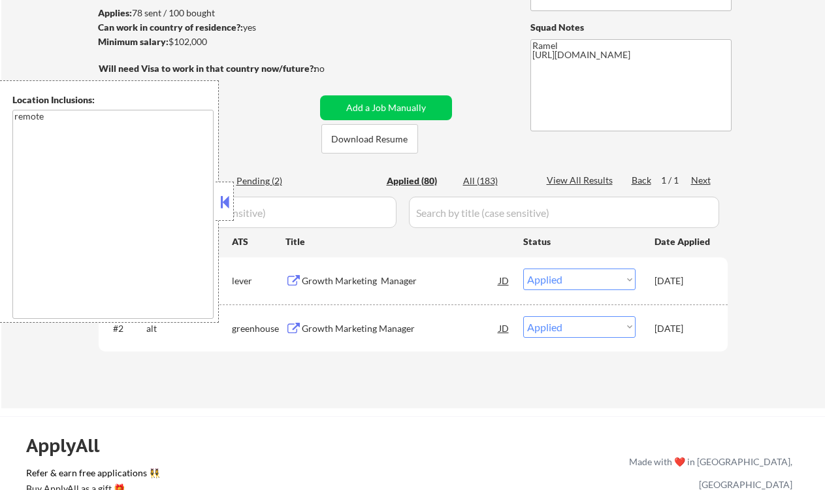
select select ""applied""
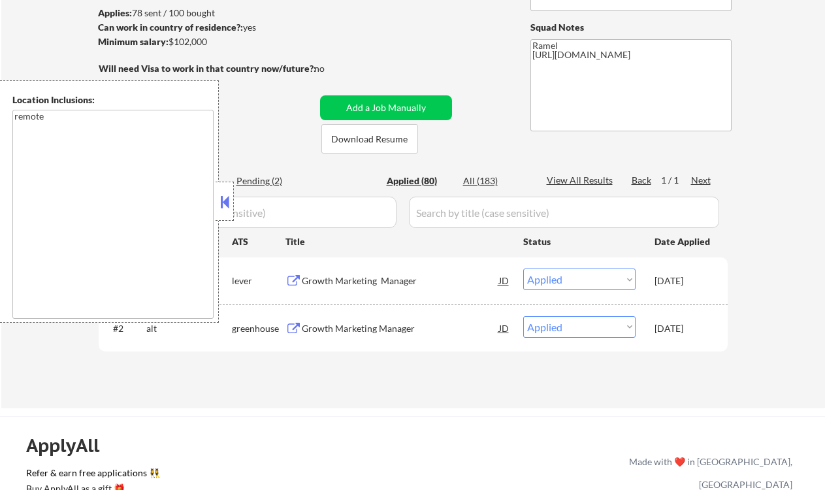
select select ""applied""
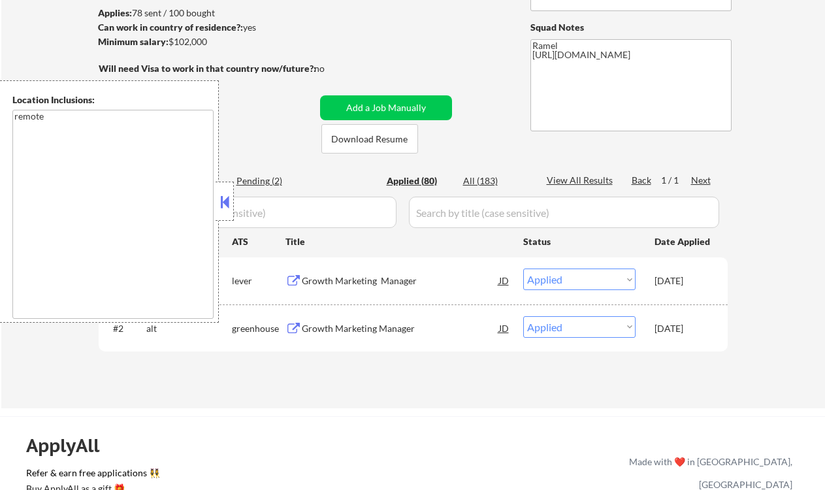
select select ""applied""
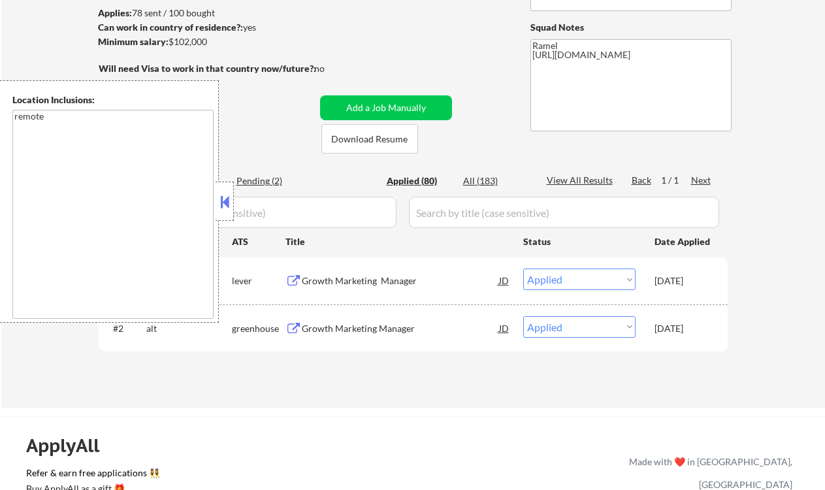
select select ""applied""
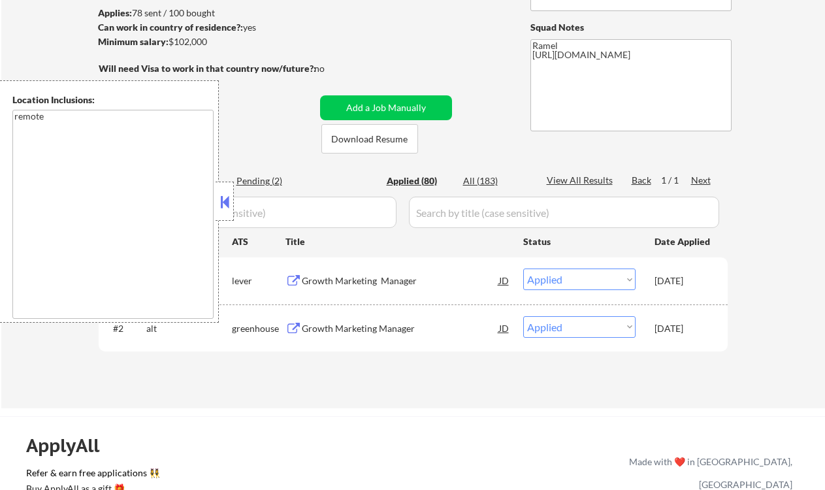
select select ""applied""
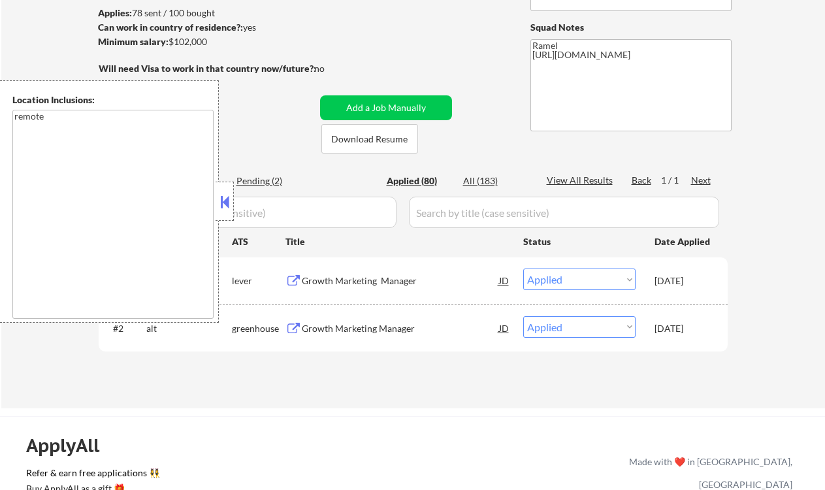
select select ""applied""
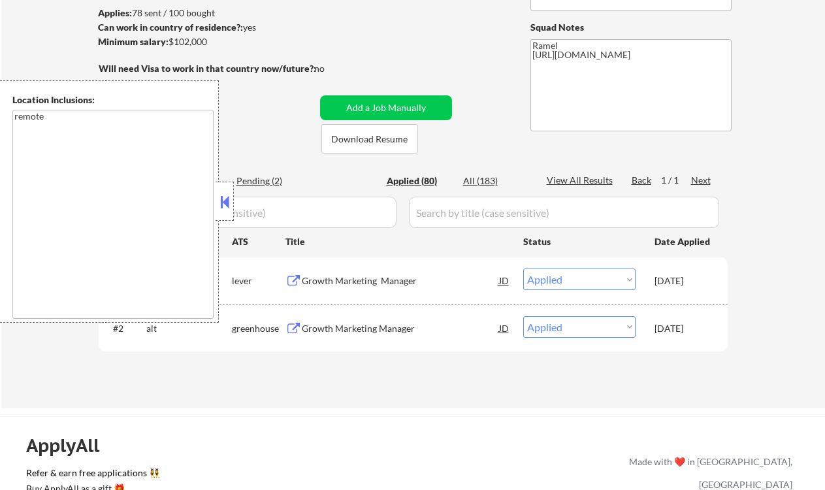
select select ""applied""
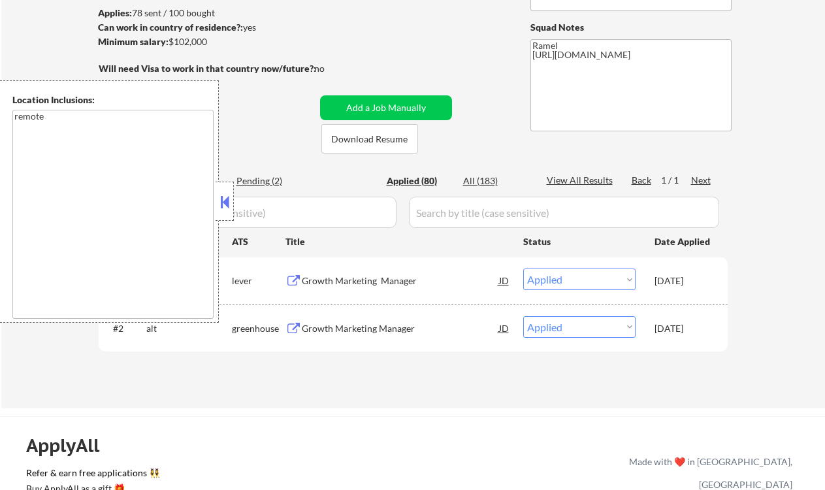
select select ""applied""
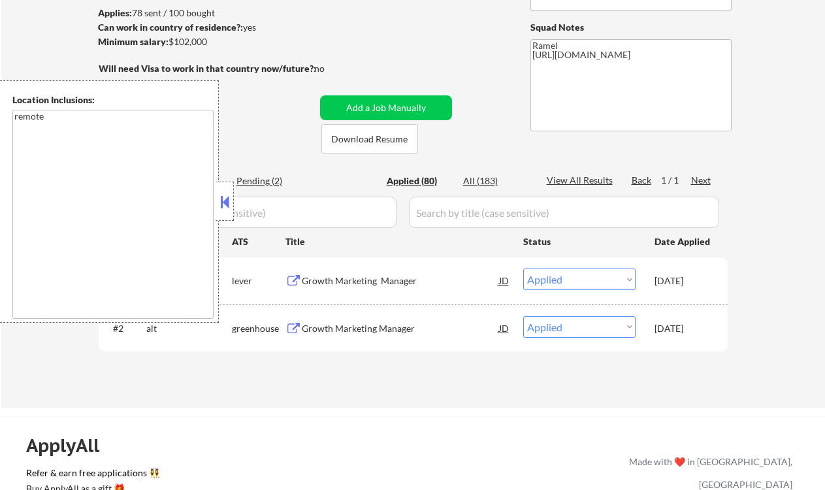
select select ""applied""
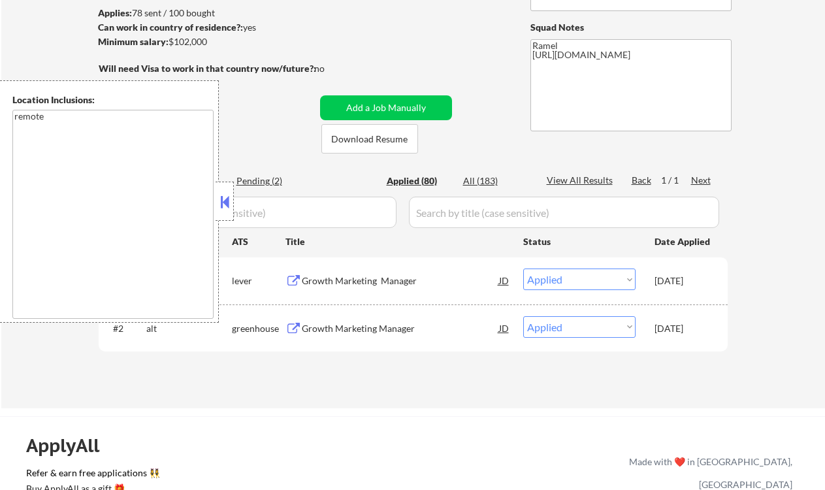
select select ""applied""
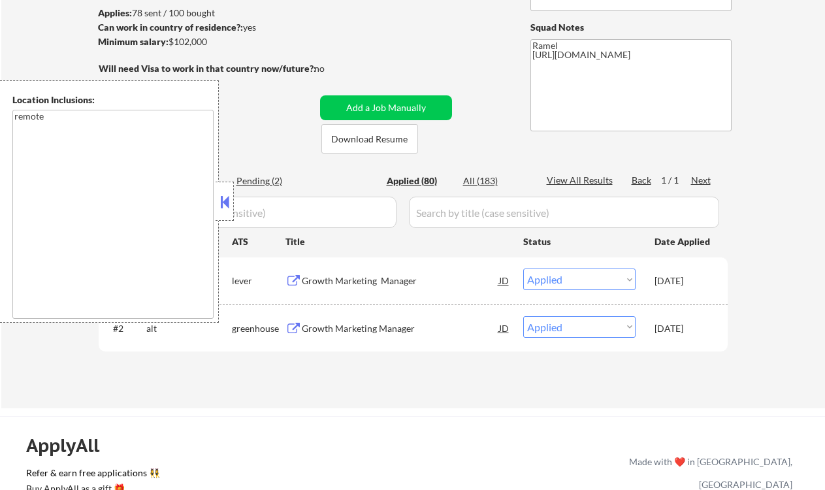
select select ""applied""
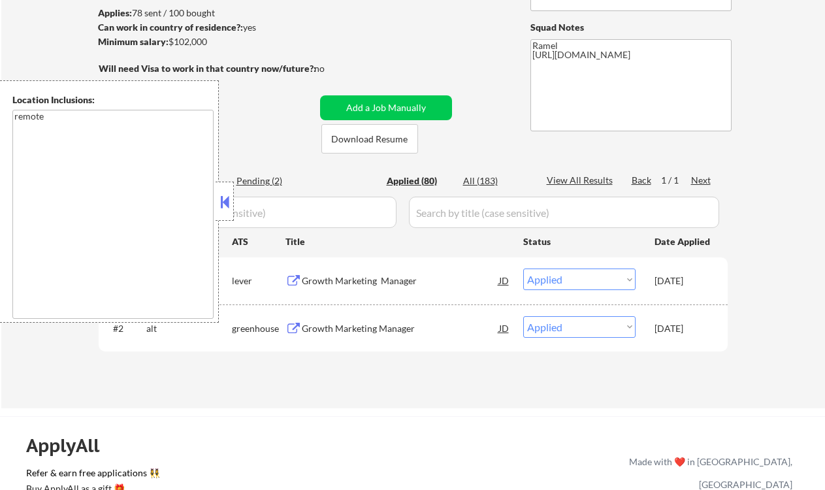
select select ""applied""
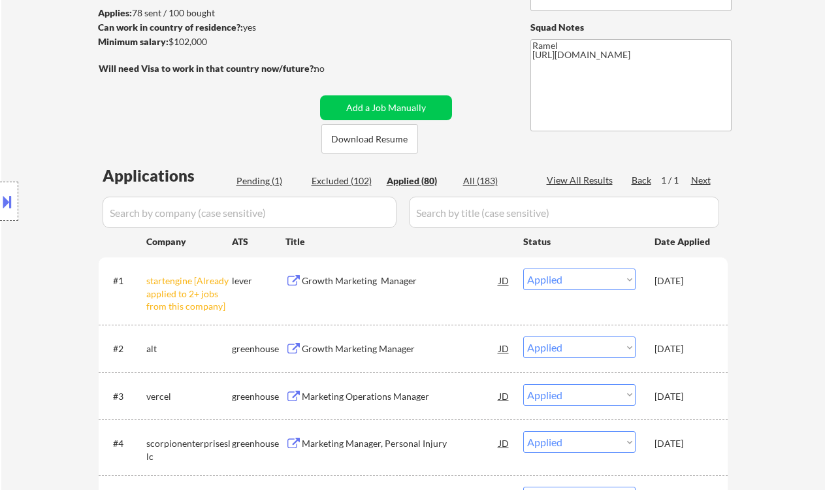
select select ""applied""
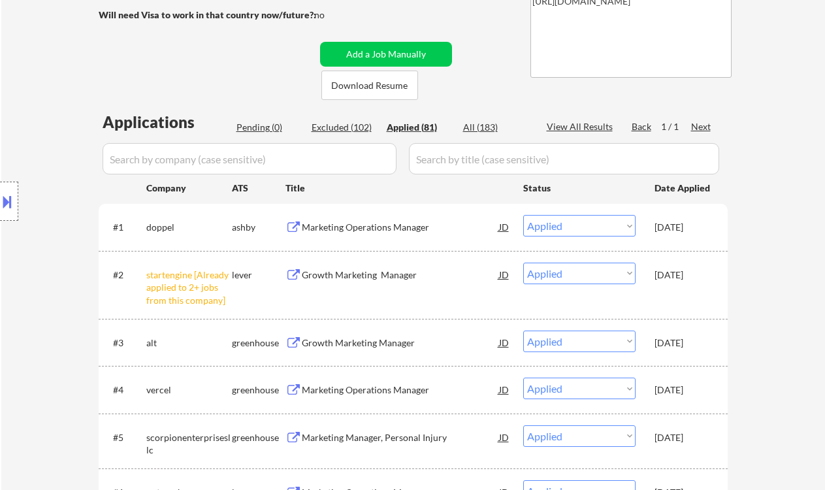
scroll to position [261, 0]
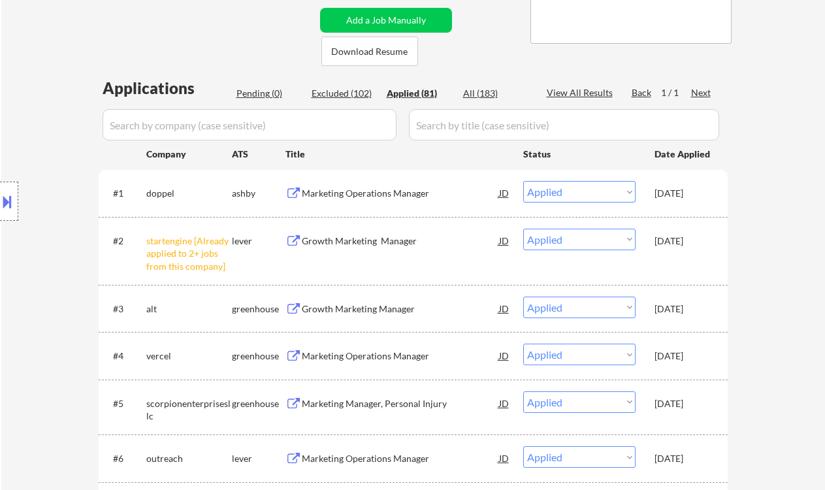
click at [46, 240] on div "Location Inclusions: remote" at bounding box center [117, 201] width 234 height 242
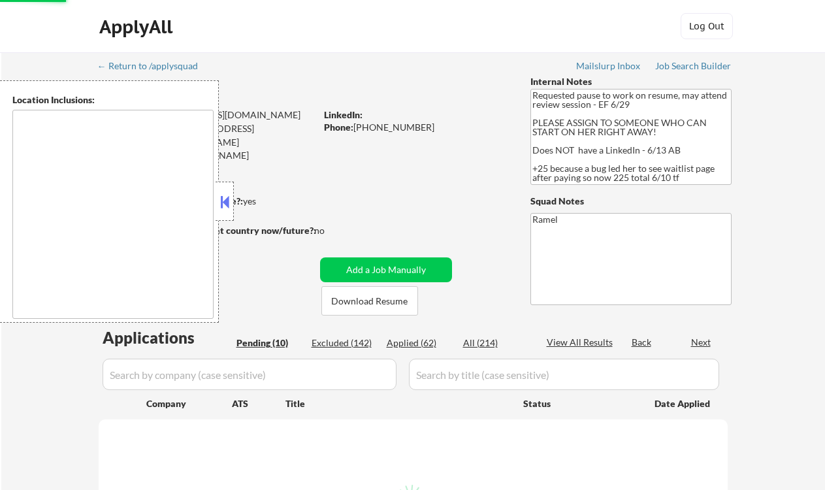
select select ""pending""
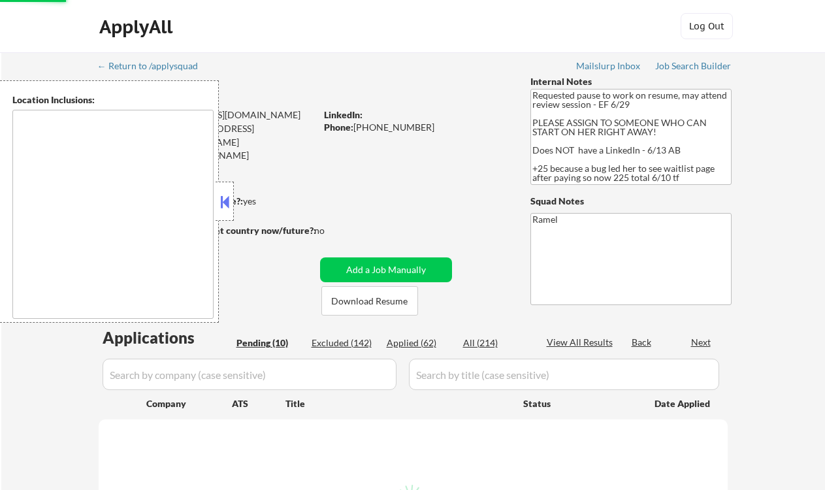
select select ""pending""
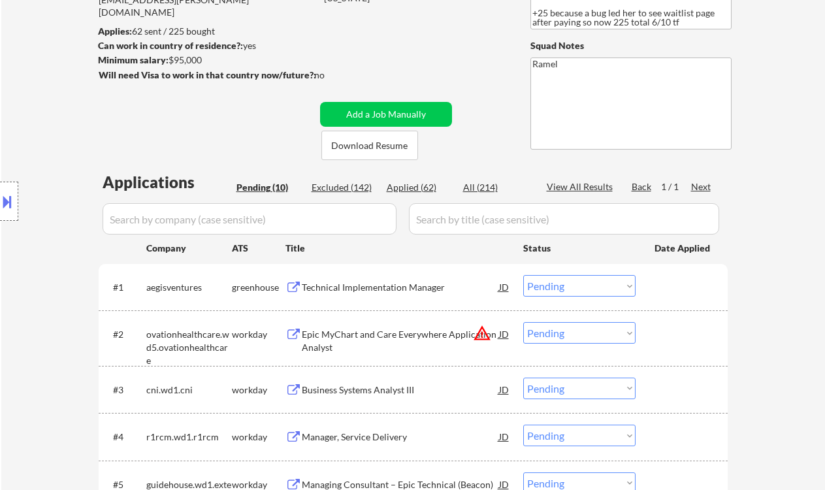
scroll to position [174, 0]
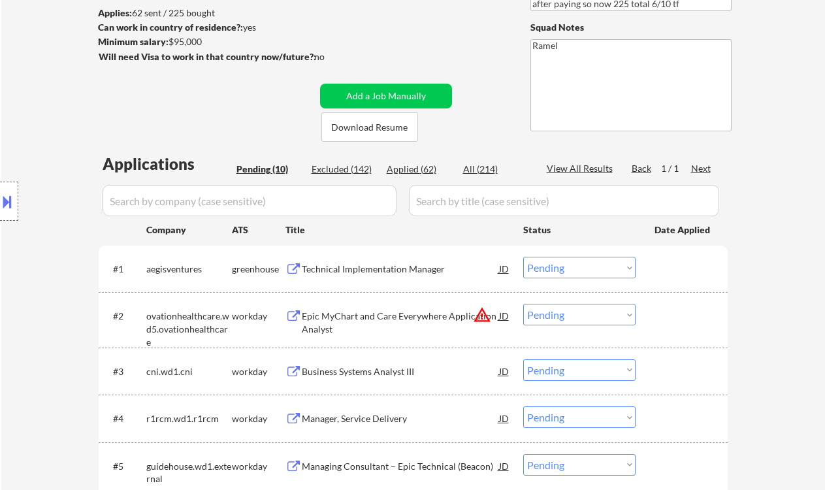
click at [362, 270] on div "Technical Implementation Manager" at bounding box center [400, 269] width 197 height 13
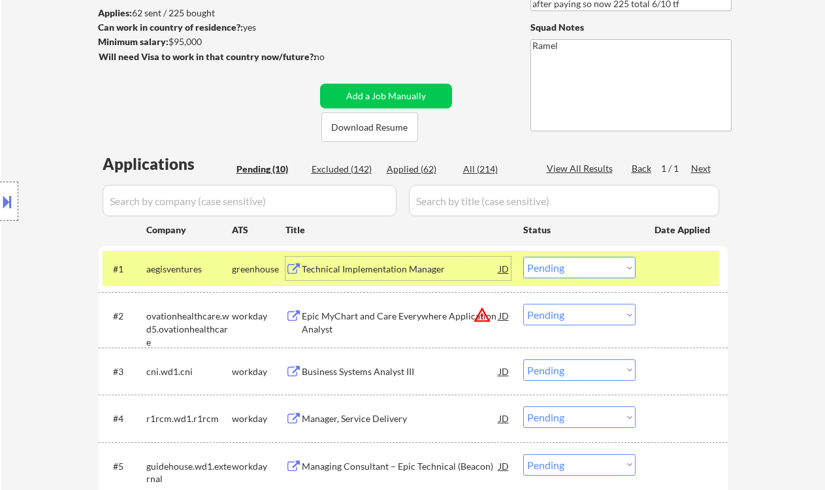
click at [562, 265] on select "Choose an option... Pending Applied Excluded (Questions) Excluded (Expired) Exc…" at bounding box center [579, 268] width 112 height 22
click at [523, 257] on select "Choose an option... Pending Applied Excluded (Questions) Excluded (Expired) Exc…" at bounding box center [579, 268] width 112 height 22
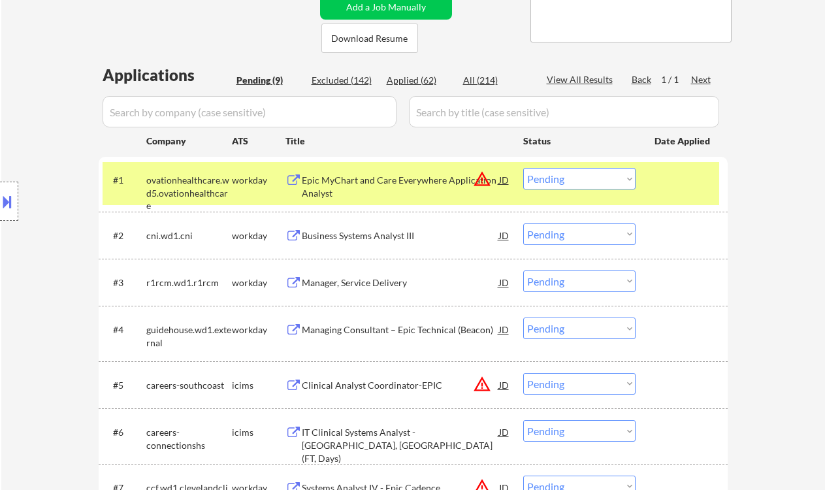
scroll to position [261, 0]
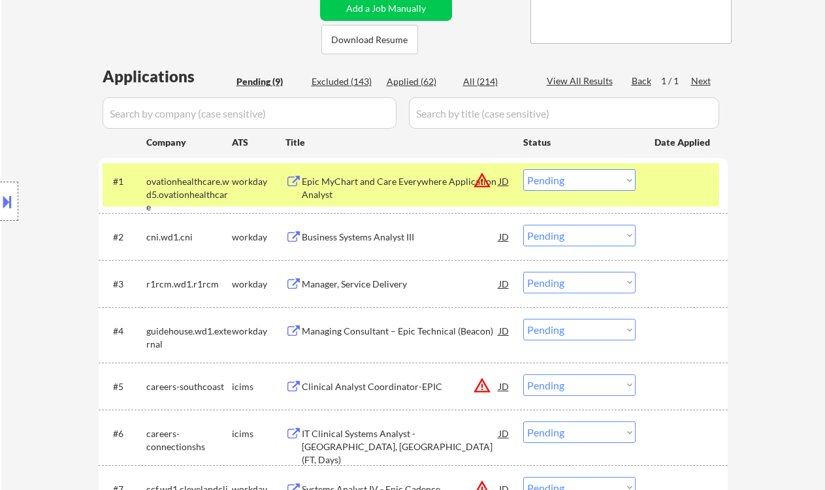
click at [362, 185] on div "Epic MyChart and Care Everywhere Application Analyst" at bounding box center [400, 187] width 197 height 25
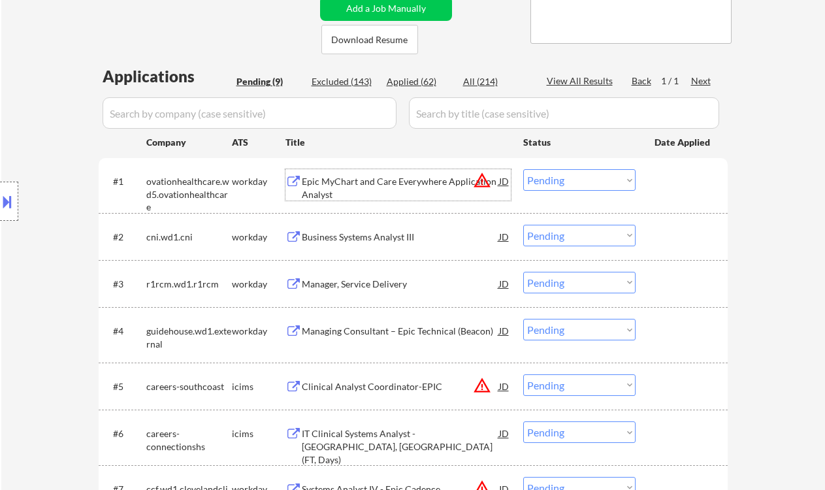
click at [540, 187] on select "Choose an option... Pending Applied Excluded (Questions) Excluded (Expired) Exc…" at bounding box center [579, 180] width 112 height 22
drag, startPoint x: 544, startPoint y: 181, endPoint x: 556, endPoint y: 190, distance: 14.9
click at [544, 181] on select "Choose an option... Pending Applied Excluded (Questions) Excluded (Expired) Exc…" at bounding box center [579, 180] width 112 height 22
click at [523, 169] on select "Choose an option... Pending Applied Excluded (Questions) Excluded (Expired) Exc…" at bounding box center [579, 180] width 112 height 22
click at [411, 244] on div "Business Systems Analyst III" at bounding box center [400, 237] width 197 height 24
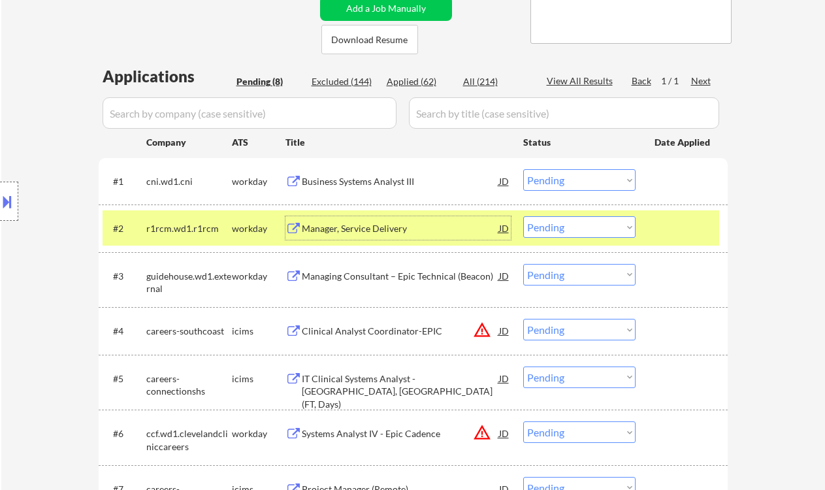
click at [403, 270] on div "Managing Consultant – Epic Technical (Beacon)" at bounding box center [400, 276] width 197 height 13
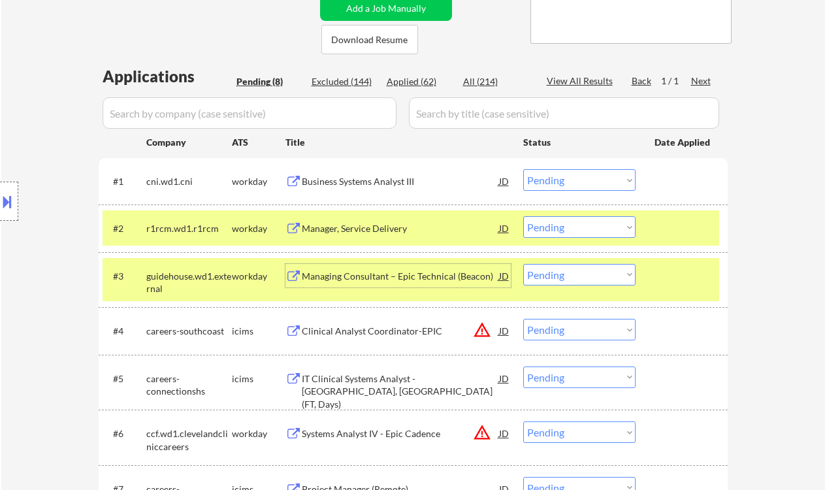
click at [574, 181] on select "Choose an option... Pending Applied Excluded (Questions) Excluded (Expired) Exc…" at bounding box center [579, 180] width 112 height 22
click at [523, 169] on select "Choose an option... Pending Applied Excluded (Questions) Excluded (Expired) Exc…" at bounding box center [579, 180] width 112 height 22
click at [402, 231] on div "Manager, Service Delivery" at bounding box center [400, 228] width 197 height 13
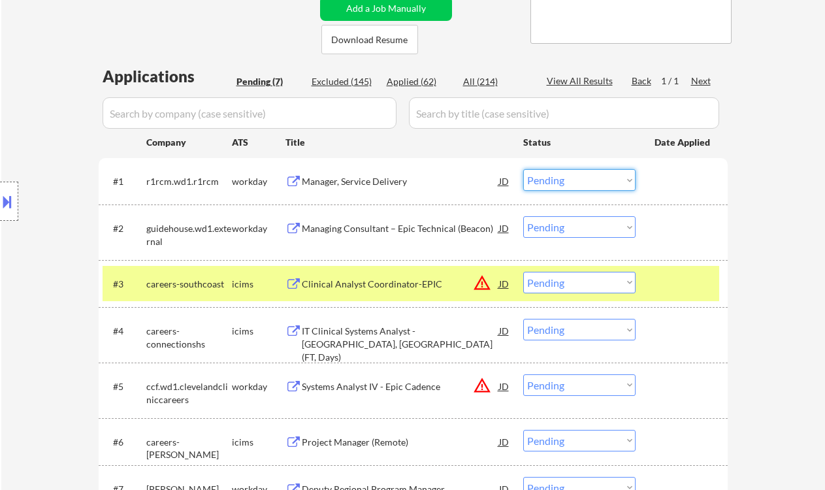
drag, startPoint x: 590, startPoint y: 177, endPoint x: 592, endPoint y: 189, distance: 12.6
click at [590, 177] on select "Choose an option... Pending Applied Excluded (Questions) Excluded (Expired) Exc…" at bounding box center [579, 180] width 112 height 22
click at [523, 169] on select "Choose an option... Pending Applied Excluded (Questions) Excluded (Expired) Exc…" at bounding box center [579, 180] width 112 height 22
click at [384, 226] on div "Managing Consultant – Epic Technical (Beacon)" at bounding box center [400, 228] width 197 height 13
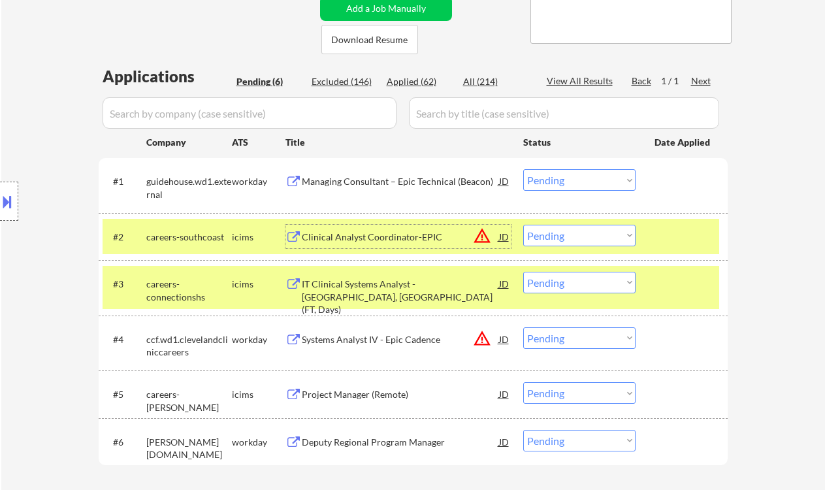
click at [552, 190] on select "Choose an option... Pending Applied Excluded (Questions) Excluded (Expired) Exc…" at bounding box center [579, 180] width 112 height 22
click at [523, 169] on select "Choose an option... Pending Applied Excluded (Questions) Excluded (Expired) Exc…" at bounding box center [579, 180] width 112 height 22
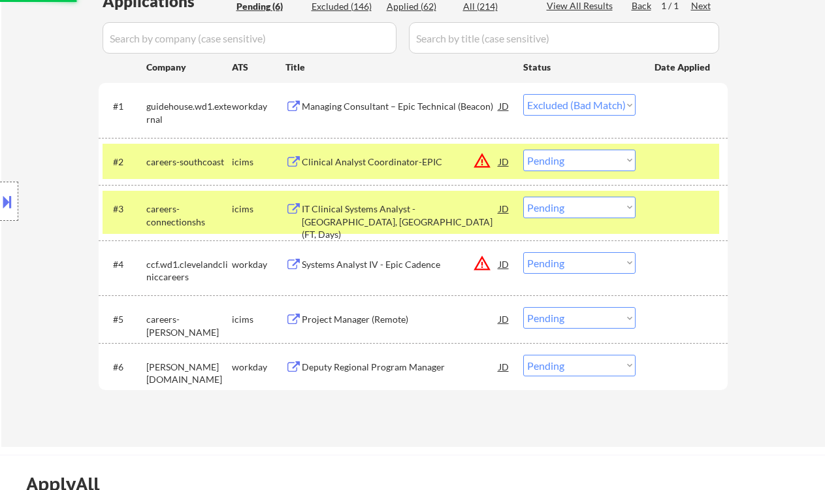
scroll to position [348, 0]
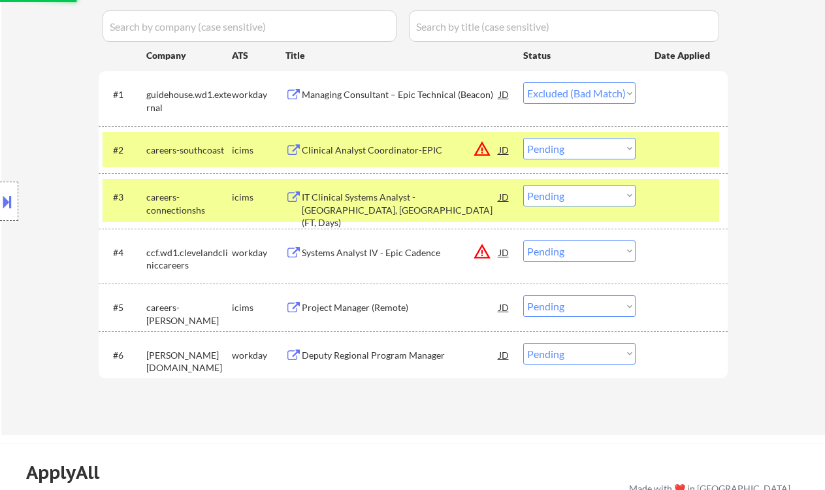
click at [398, 357] on div "Deputy Regional Program Manager" at bounding box center [400, 355] width 197 height 13
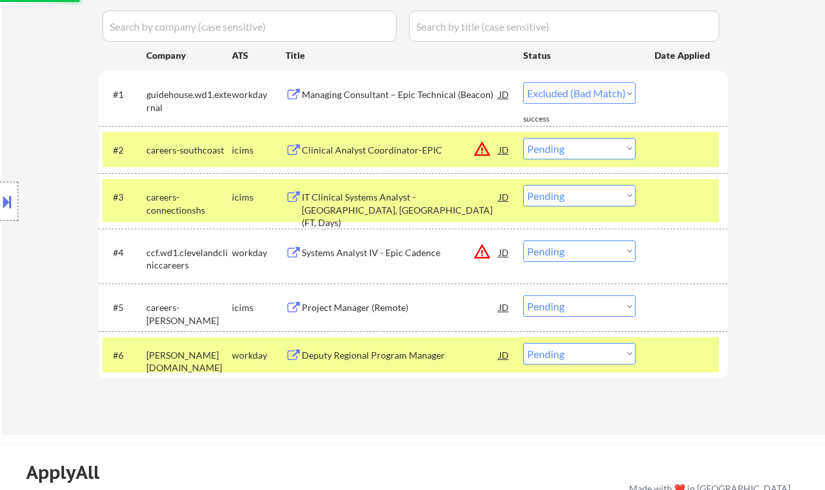
select select ""pending""
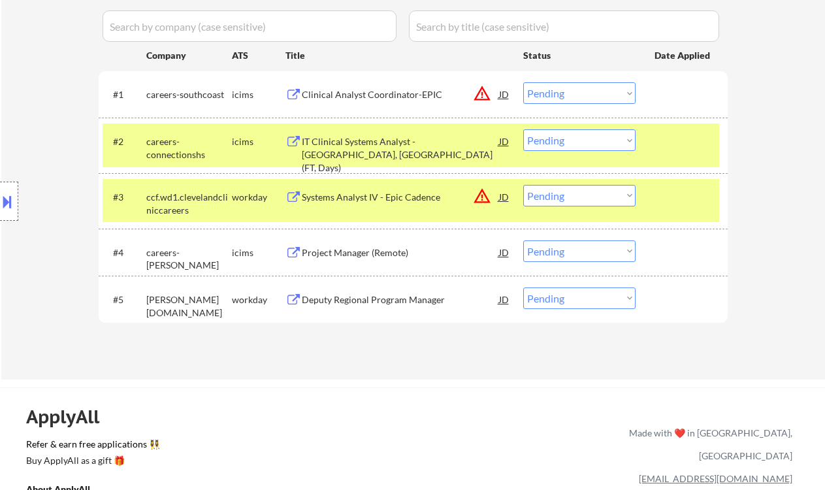
click at [554, 308] on select "Choose an option... Pending Applied Excluded (Questions) Excluded (Expired) Exc…" at bounding box center [579, 298] width 112 height 22
select select ""excluded__bad_match_""
click at [523, 287] on select "Choose an option... Pending Applied Excluded (Questions) Excluded (Expired) Exc…" at bounding box center [579, 298] width 112 height 22
click at [341, 239] on div "#4 careers-govcio icims Project Manager (Remote) JD warning_amber Choose an opt…" at bounding box center [411, 251] width 616 height 35
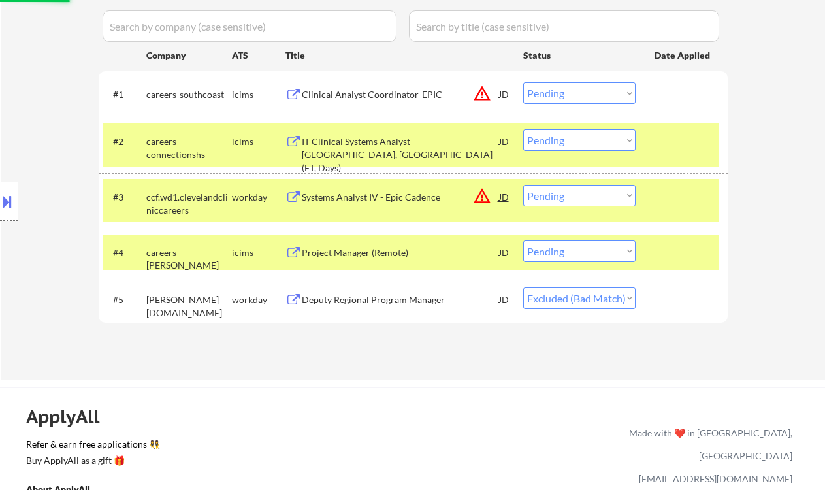
click at [373, 254] on div "Project Manager (Remote)" at bounding box center [400, 252] width 197 height 13
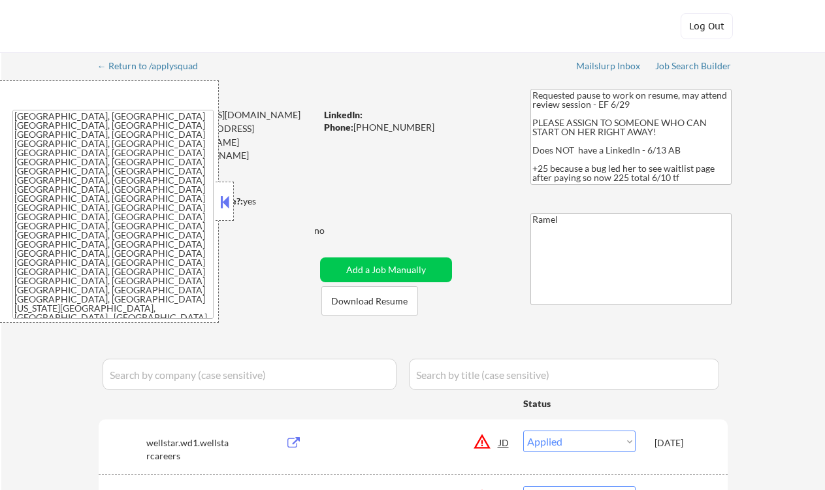
select select ""applied""
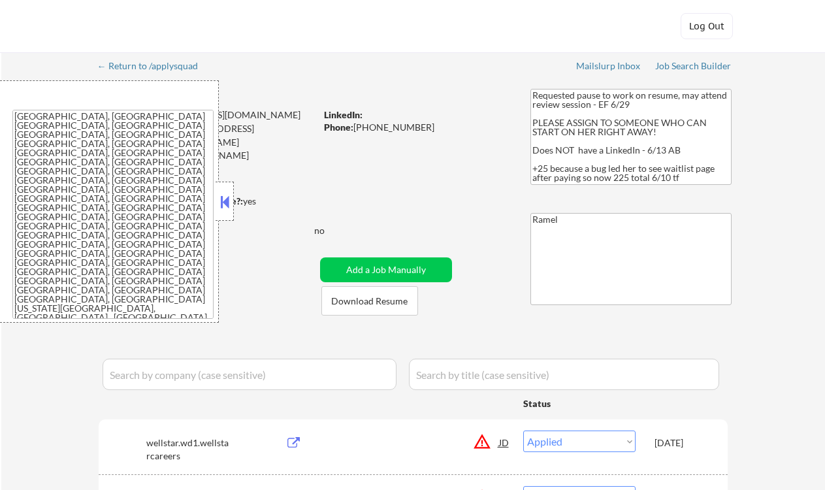
select select ""applied""
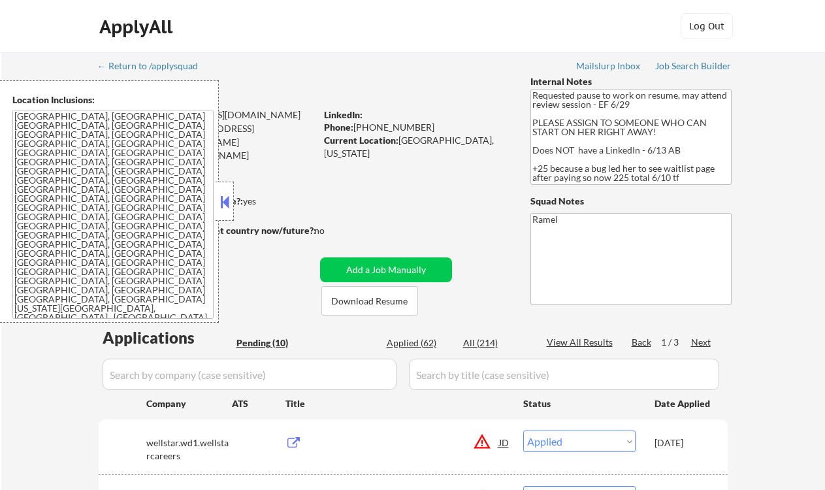
select select ""pending""
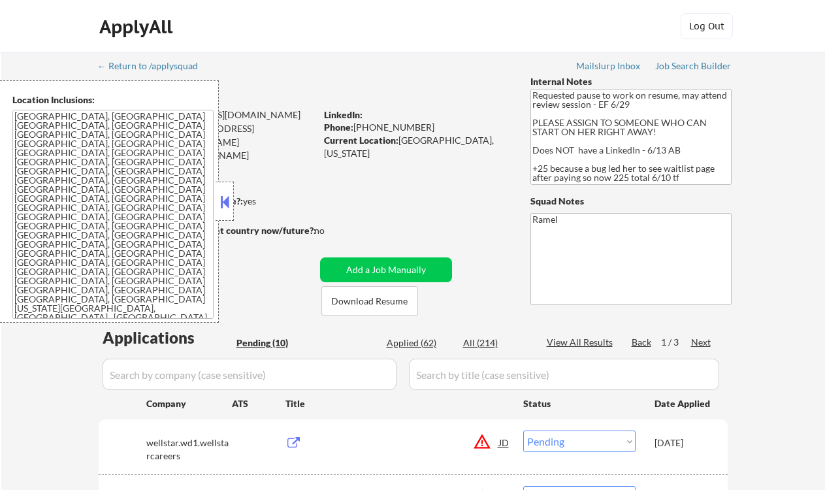
select select ""pending""
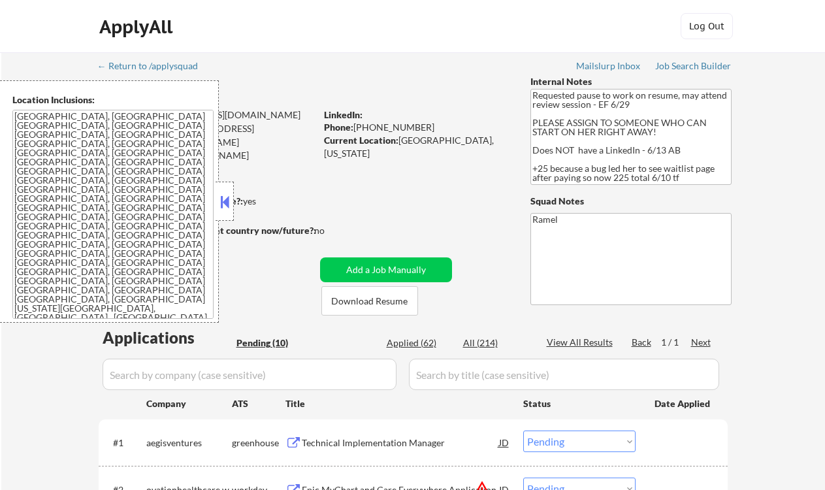
select select ""excluded__expired_""
select select ""excluded__bad_match_""
select select ""pending""
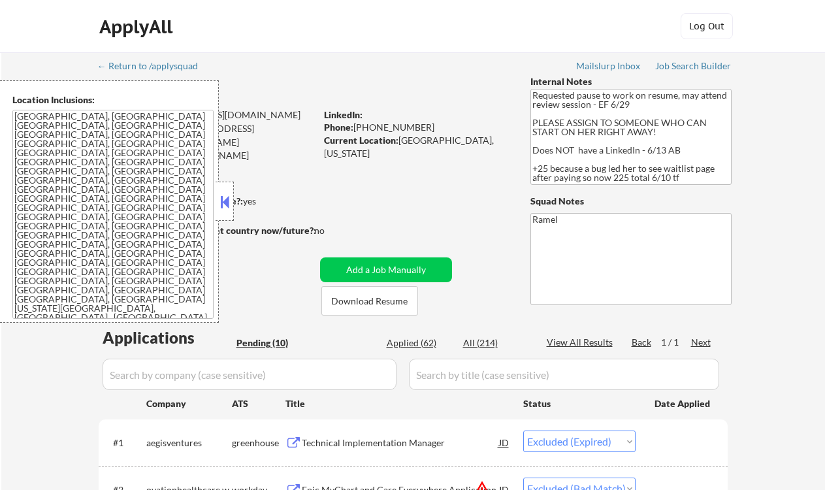
select select ""pending""
click at [402, 127] on div "Phone: [PHONE_NUMBER]" at bounding box center [416, 127] width 185 height 13
copy div "17139036468"
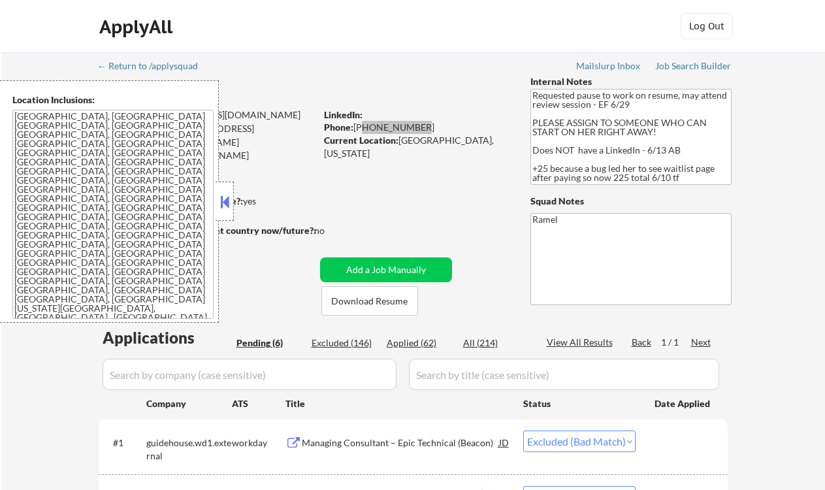
select select ""pending""
